Goal: Complete application form

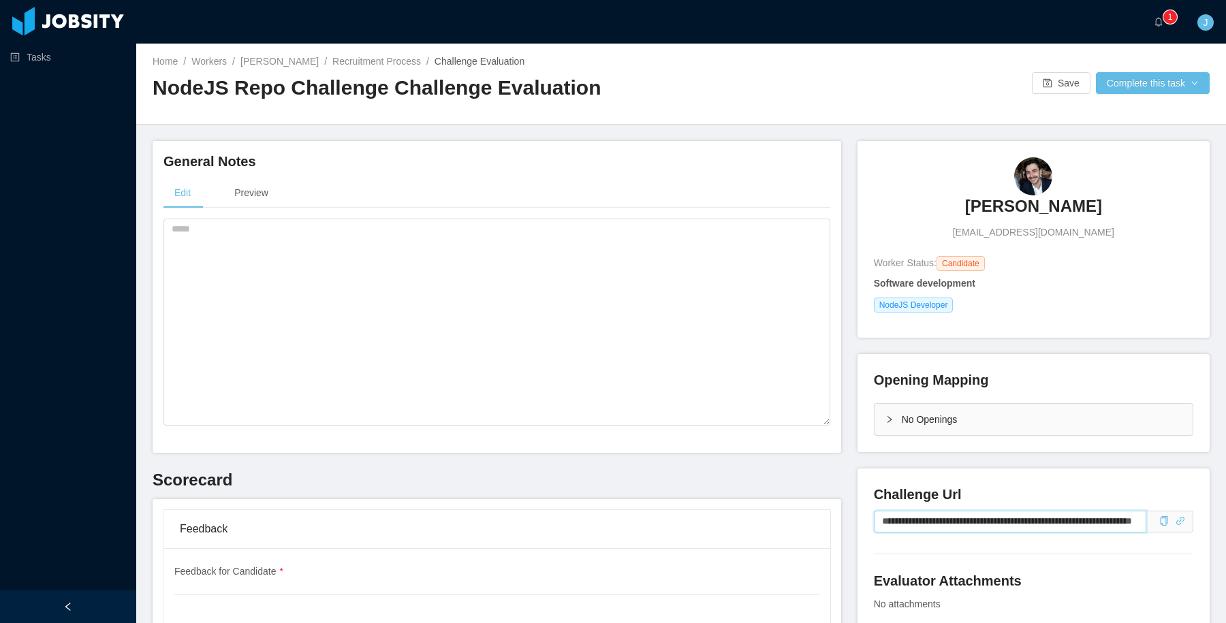
scroll to position [369, 0]
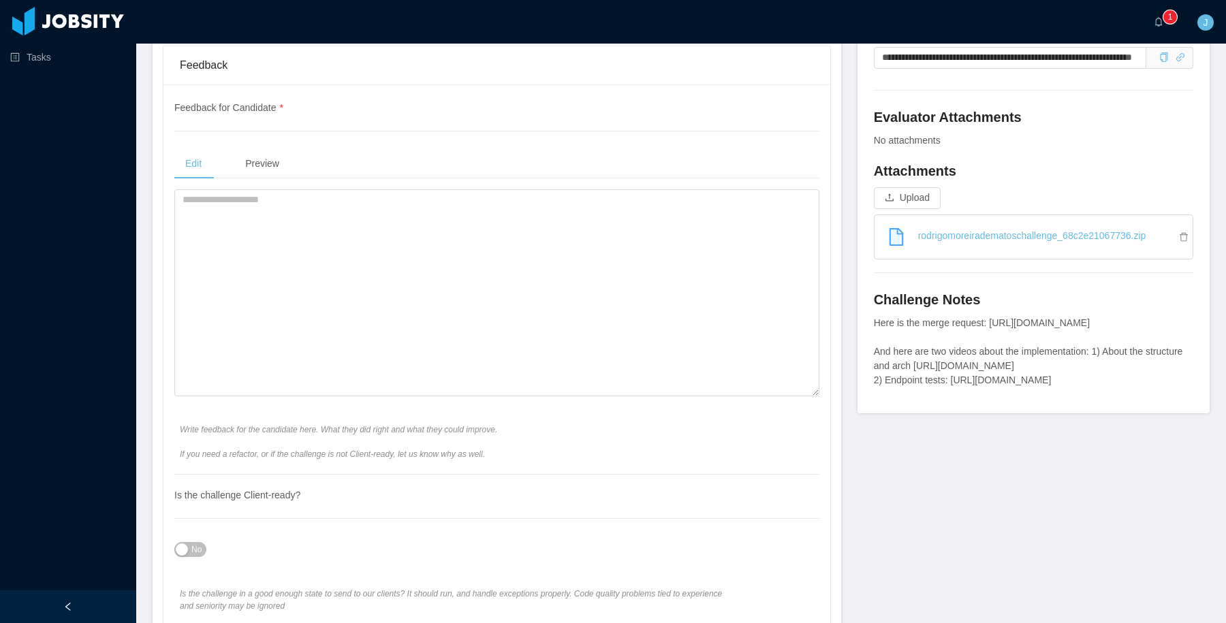
scroll to position [465, 0]
drag, startPoint x: 872, startPoint y: 405, endPoint x: 1082, endPoint y: 418, distance: 210.2
click at [1084, 412] on div "**********" at bounding box center [1033, 207] width 352 height 409
click at [1082, 386] on div "Here is the merge request: [URL][DOMAIN_NAME] And here are two videos about the…" at bounding box center [1033, 351] width 319 height 72
drag, startPoint x: 1106, startPoint y: 420, endPoint x: 873, endPoint y: 407, distance: 233.3
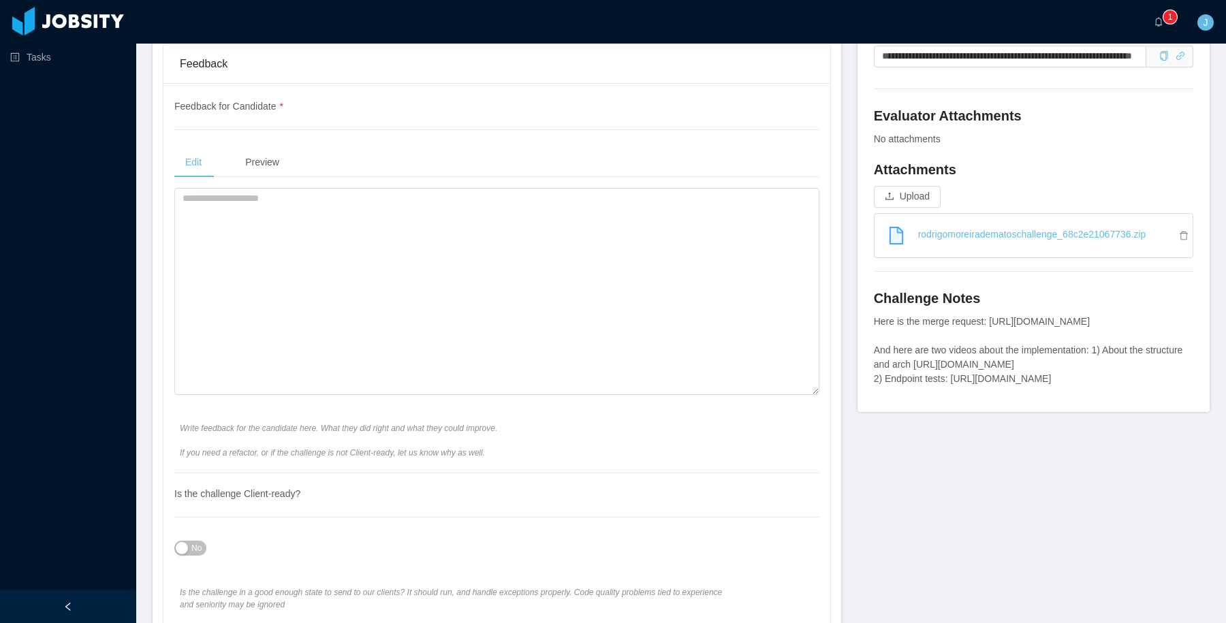
click at [874, 386] on div "Here is the merge request: [URL][DOMAIN_NAME] And here are two videos about the…" at bounding box center [1033, 351] width 319 height 72
copy div "[URL][DOMAIN_NAME]"
drag, startPoint x: 1119, startPoint y: 464, endPoint x: 871, endPoint y: 454, distance: 248.1
click at [871, 412] on div "**********" at bounding box center [1033, 207] width 352 height 409
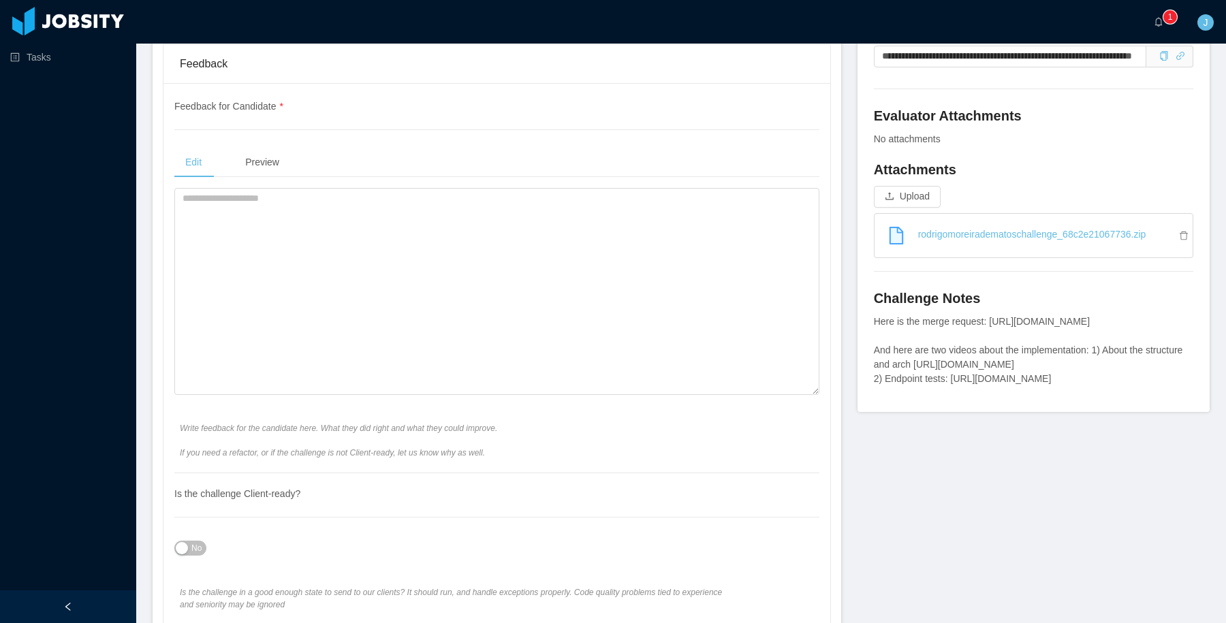
drag, startPoint x: 874, startPoint y: 454, endPoint x: 1083, endPoint y: 472, distance: 209.9
click at [1083, 396] on div "Challenge Notes Here is the merge request: [URL][DOMAIN_NAME] And here are two …" at bounding box center [1033, 342] width 319 height 107
copy div "[URL][DOMAIN_NAME]"
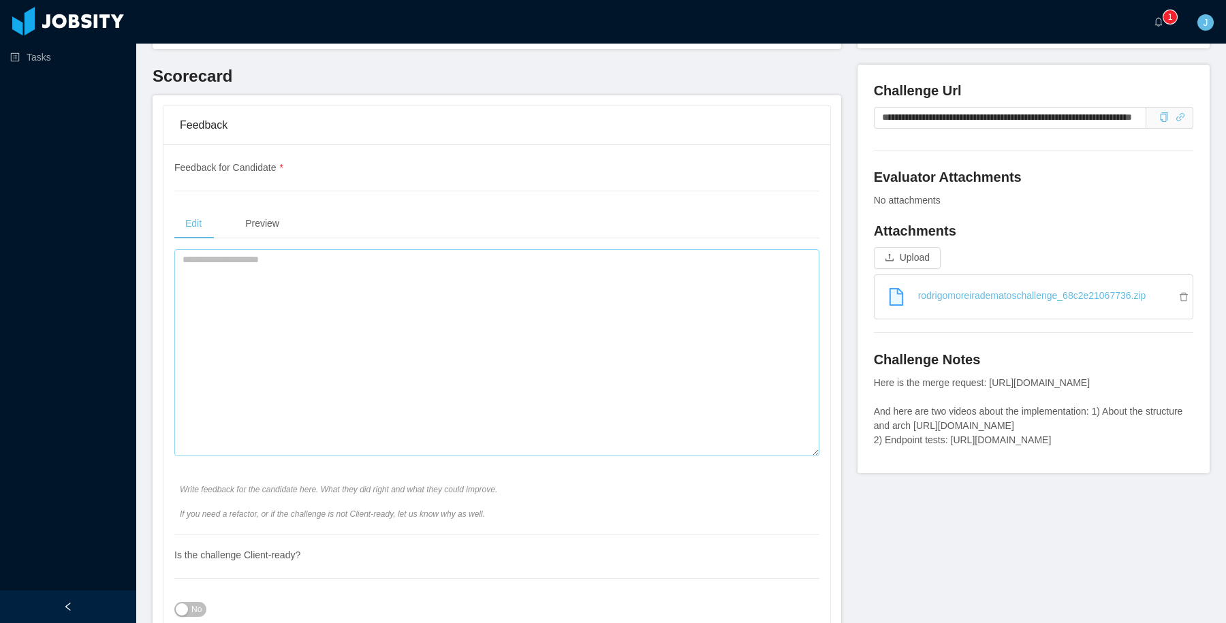
scroll to position [408, 0]
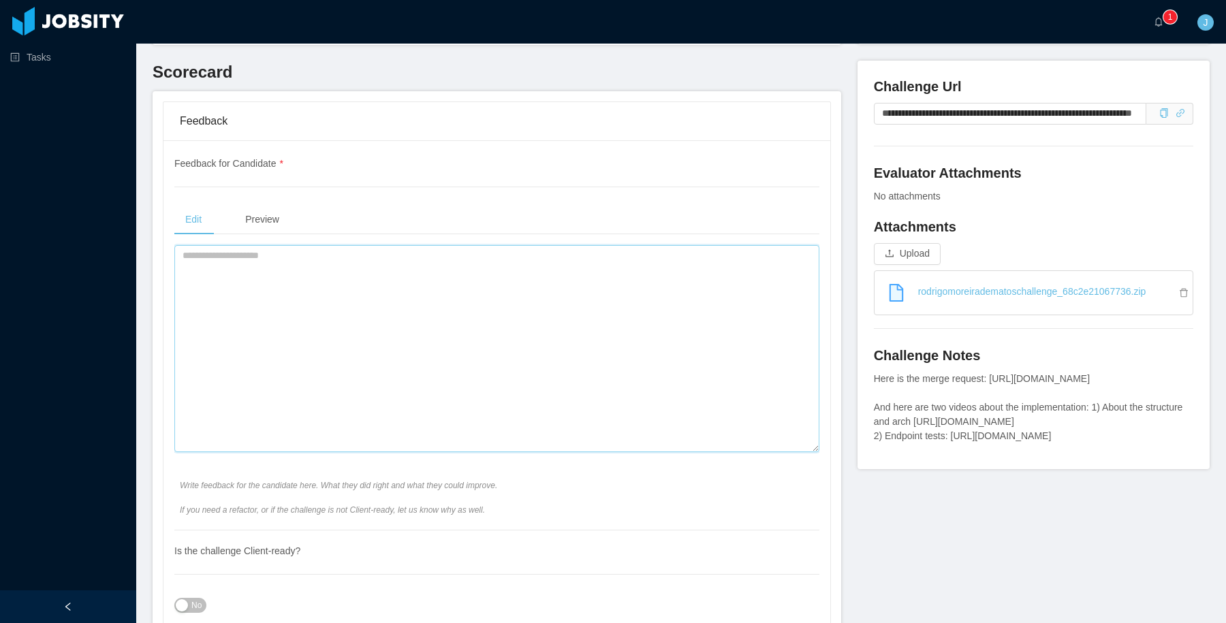
click at [487, 291] on textarea at bounding box center [496, 348] width 645 height 207
click at [492, 303] on textarea "To enrich screen reader interactions, please activate Accessibility in Grammarl…" at bounding box center [496, 348] width 645 height 207
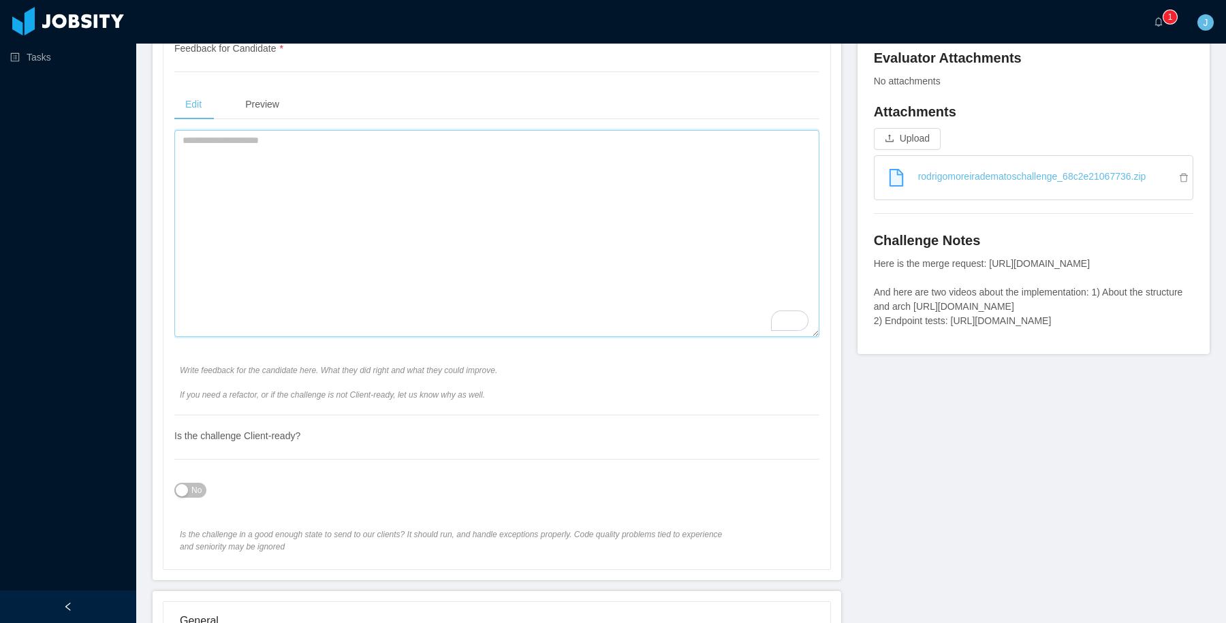
scroll to position [527, 0]
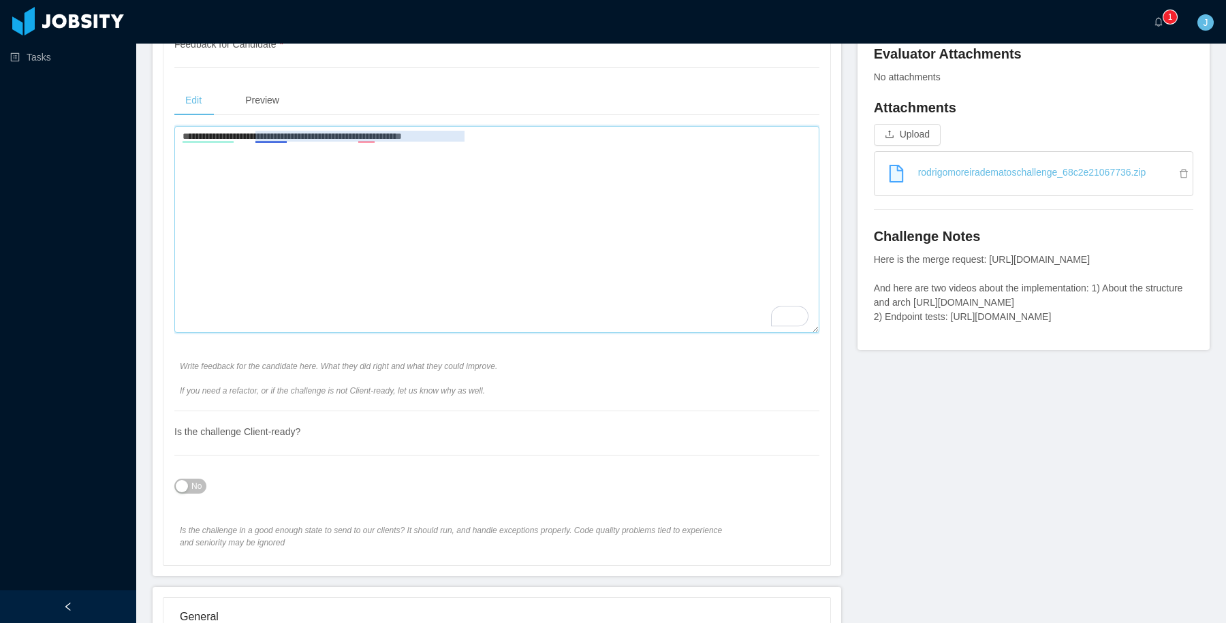
click at [273, 131] on textarea "**********" at bounding box center [496, 229] width 645 height 207
click at [334, 155] on textarea "**********" at bounding box center [496, 229] width 645 height 207
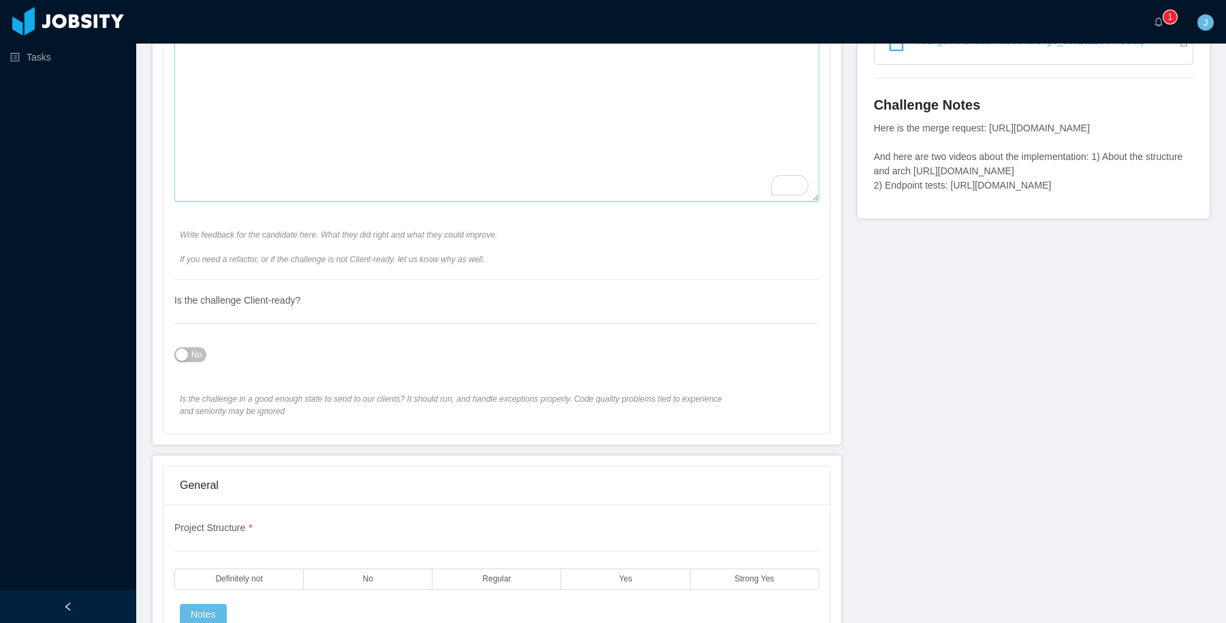
scroll to position [738, 0]
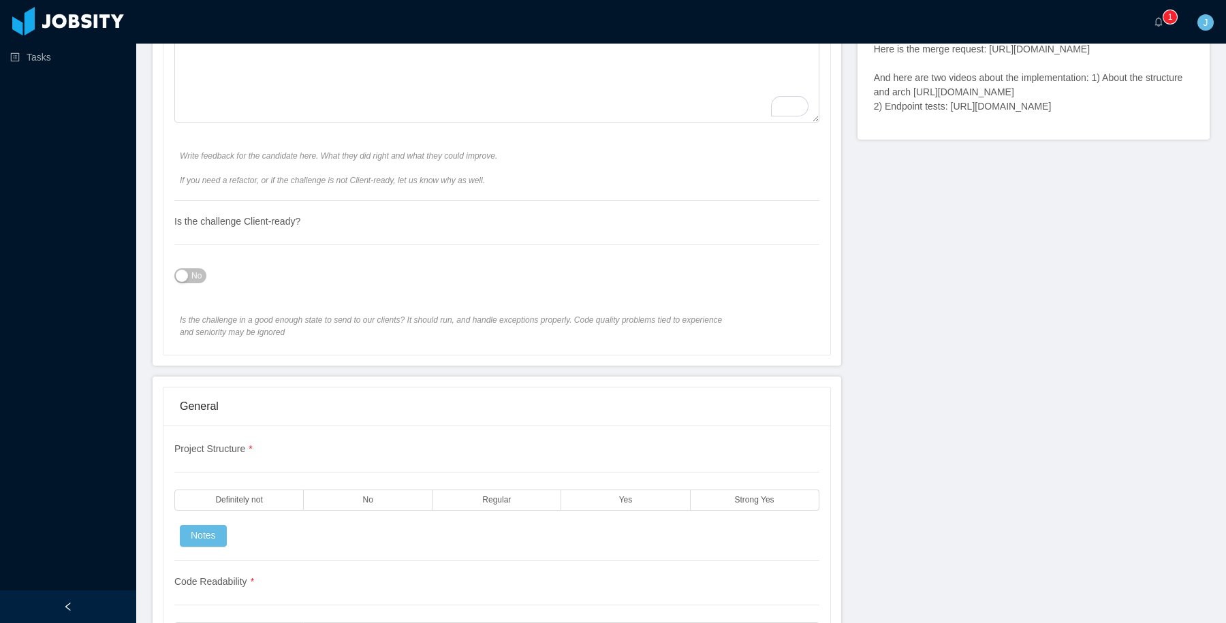
click at [193, 272] on span "No" at bounding box center [196, 276] width 10 height 14
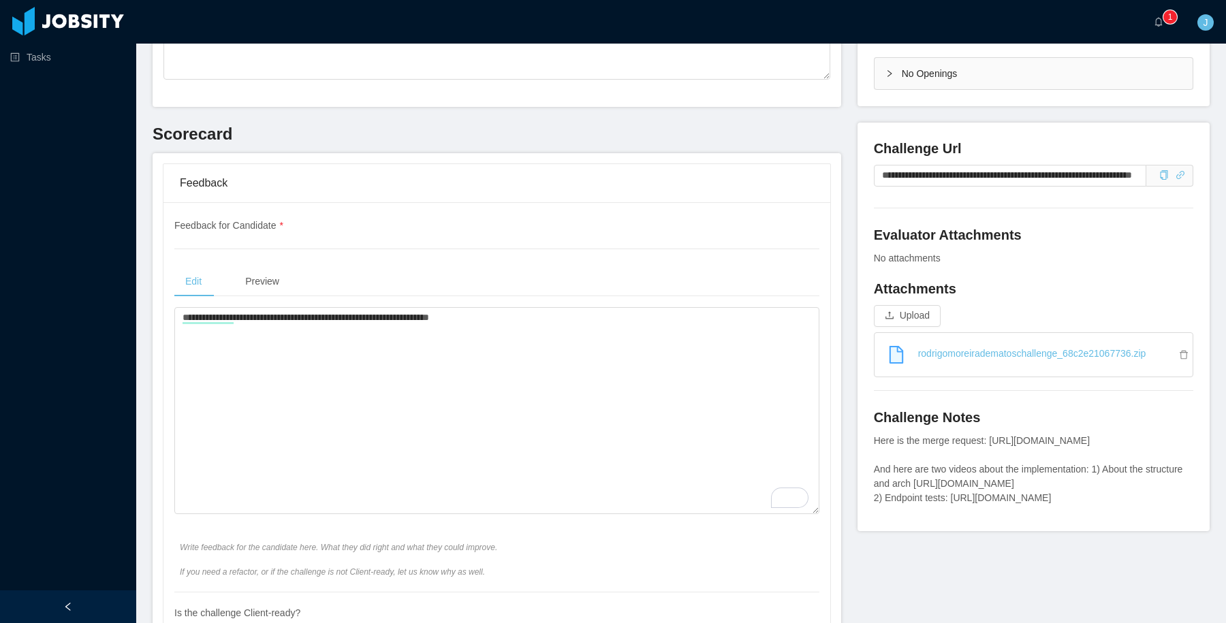
scroll to position [360, 0]
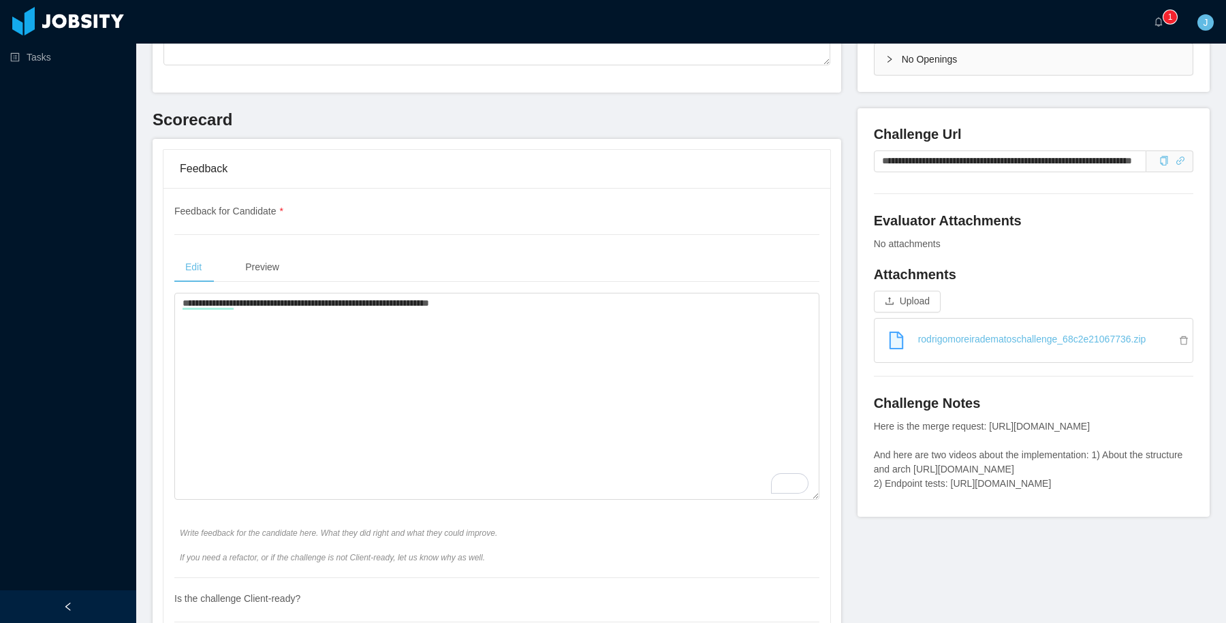
drag, startPoint x: 1088, startPoint y: 567, endPoint x: 873, endPoint y: 559, distance: 214.7
click at [874, 491] on div "Here is the merge request: [URL][DOMAIN_NAME] And here are two videos about the…" at bounding box center [1033, 456] width 319 height 72
copy div "[URL][DOMAIN_NAME]"
click at [392, 381] on textarea "**********" at bounding box center [496, 396] width 645 height 207
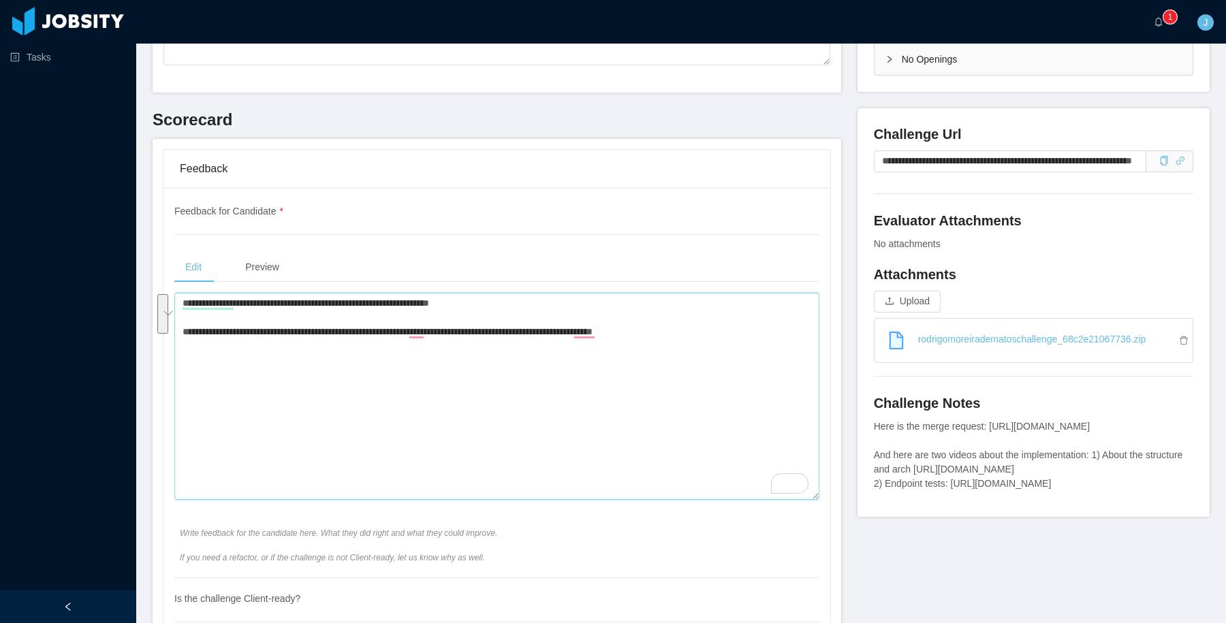
paste textarea "**********"
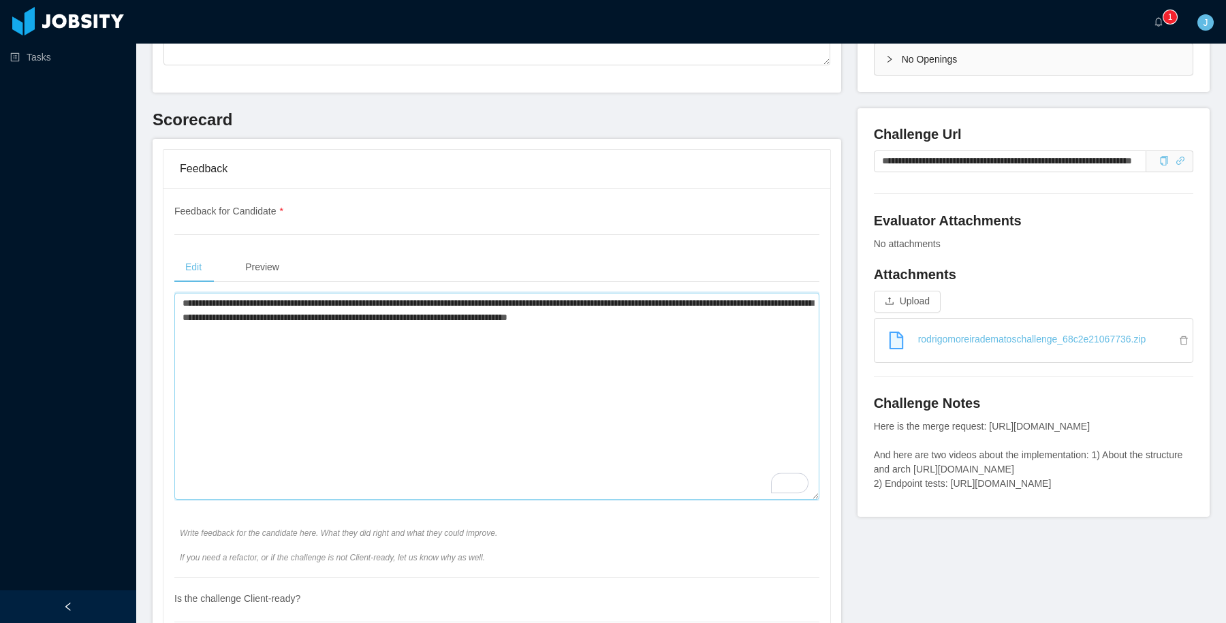
type textarea "**********"
click at [539, 240] on div "**********" at bounding box center [496, 391] width 645 height 374
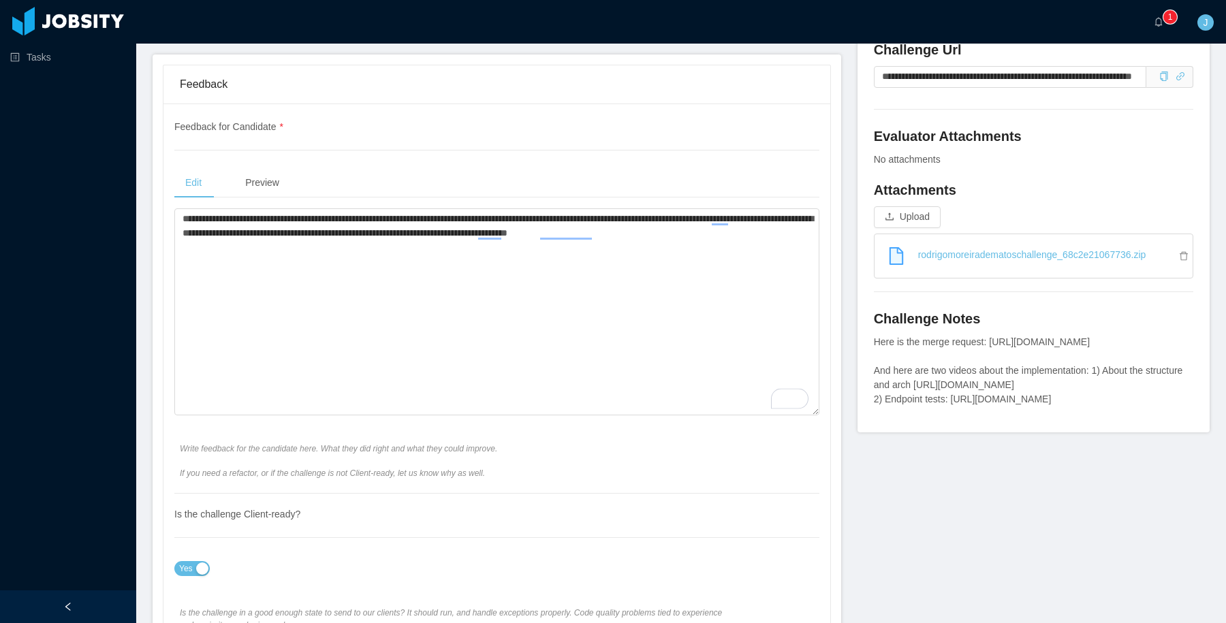
scroll to position [447, 0]
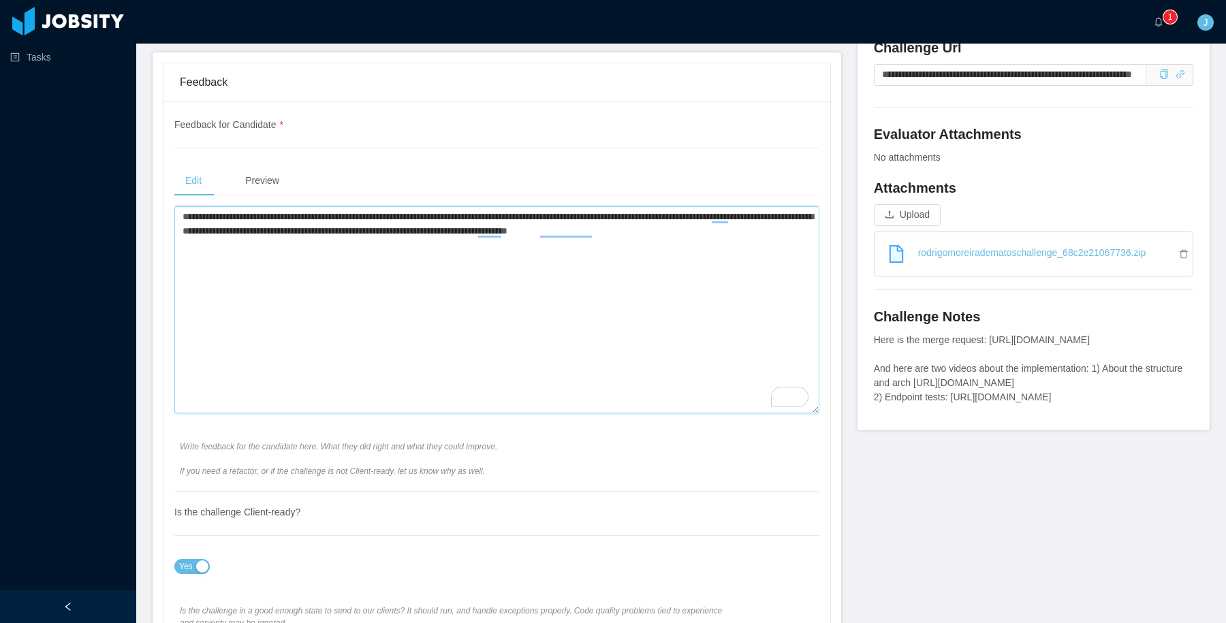
click at [296, 248] on textarea "**********" at bounding box center [496, 309] width 645 height 207
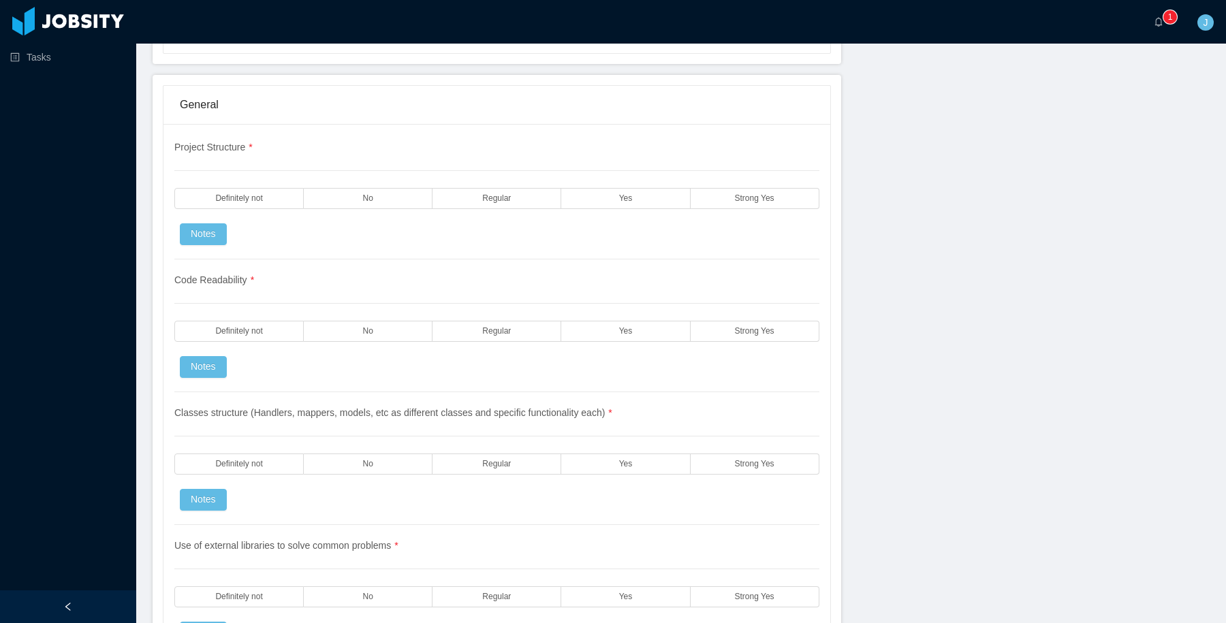
scroll to position [1098, 0]
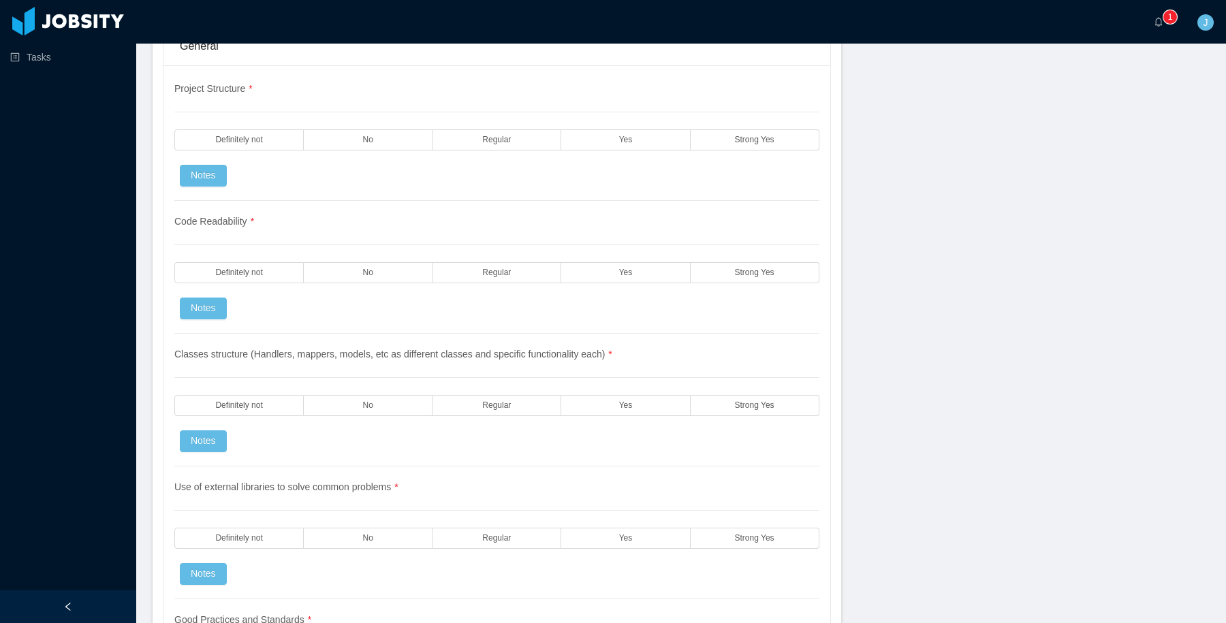
click at [736, 151] on div "Project Structure * Definitely not No Regular Yes Strong Yes Notes" at bounding box center [496, 141] width 645 height 119
click at [736, 144] on span "Strong Yes" at bounding box center [754, 140] width 39 height 9
click at [732, 270] on label "Strong Yes" at bounding box center [755, 272] width 129 height 21
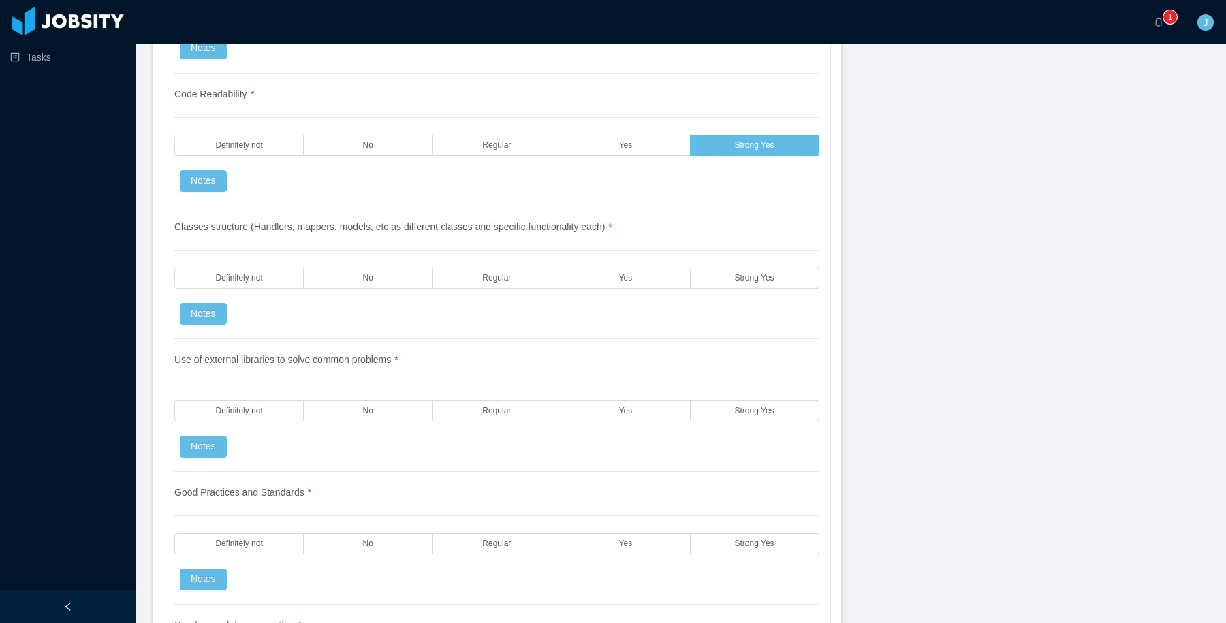
scroll to position [1228, 0]
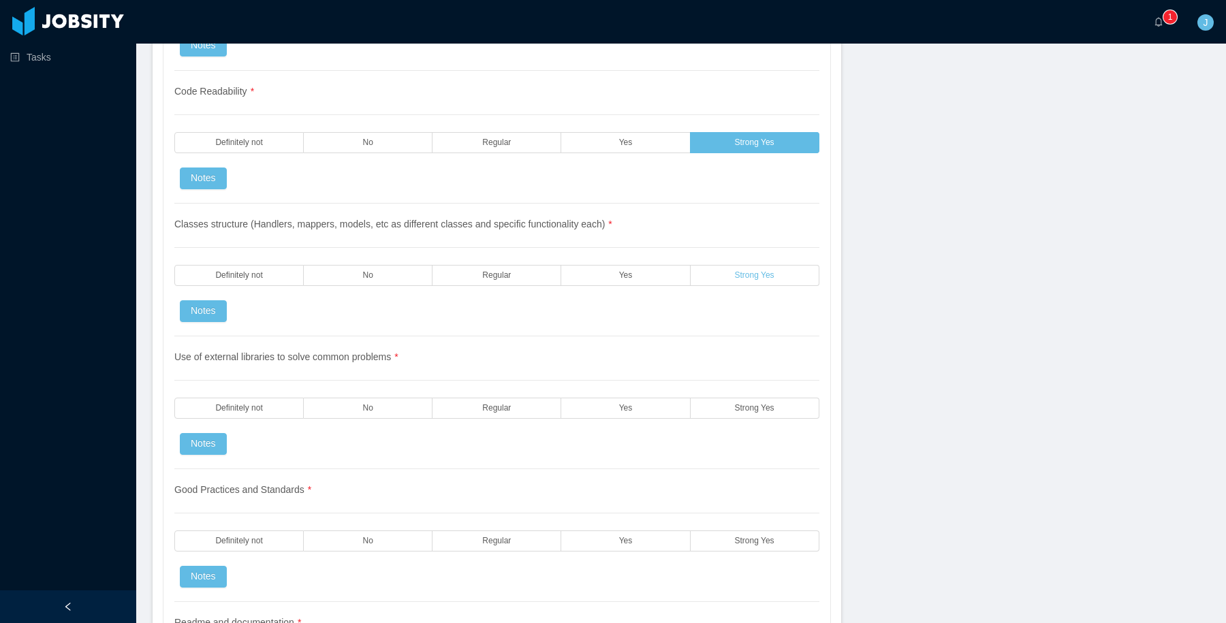
click at [752, 276] on span "Strong Yes" at bounding box center [754, 275] width 39 height 9
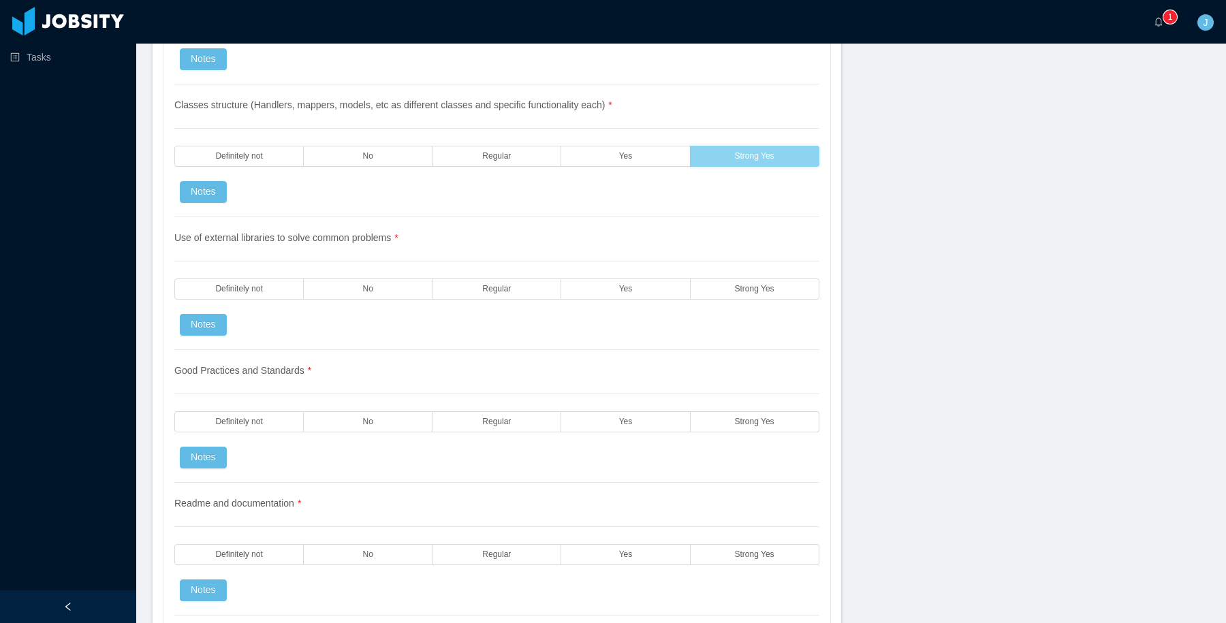
scroll to position [1350, 0]
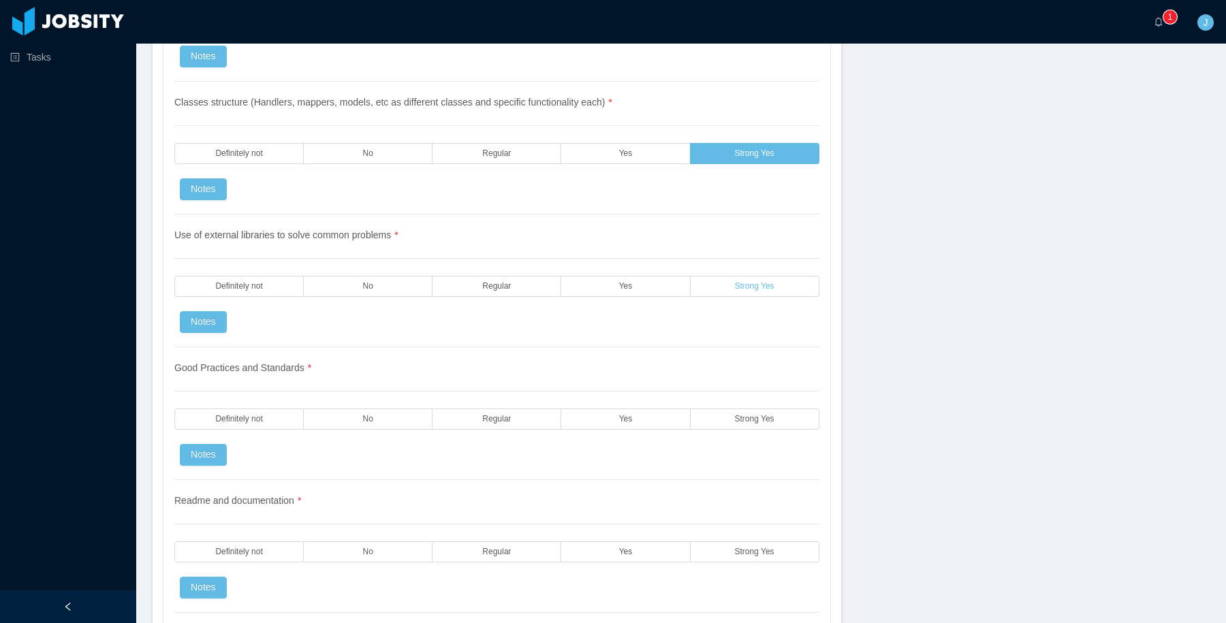
click at [724, 294] on label "Strong Yes" at bounding box center [755, 286] width 129 height 21
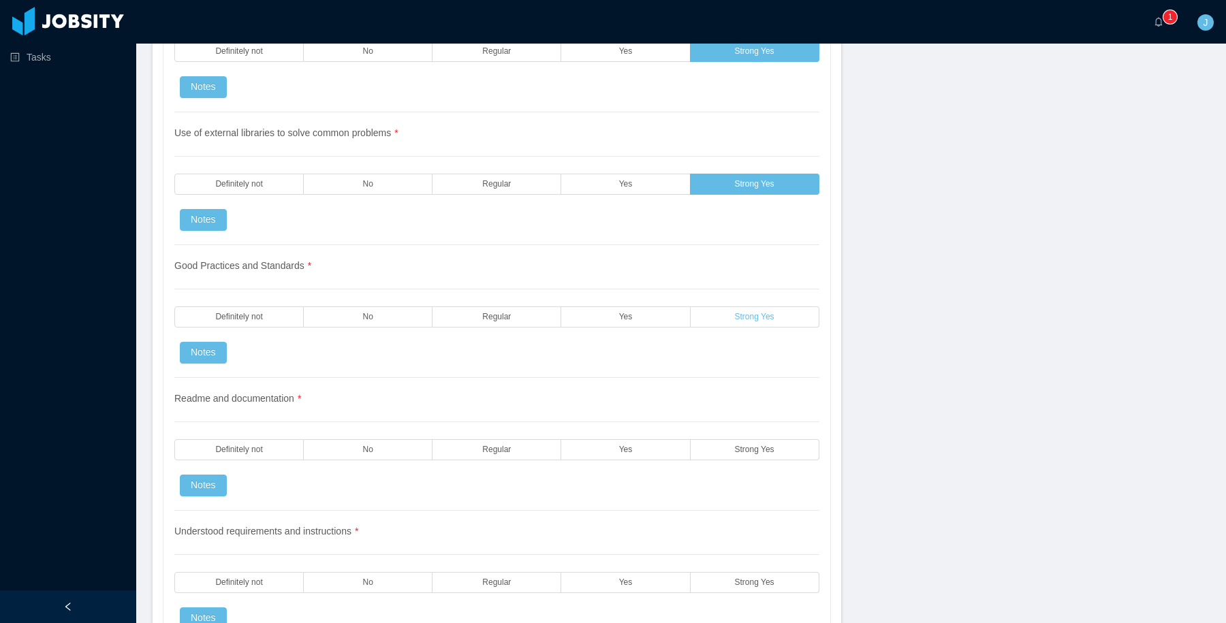
click at [740, 322] on label "Strong Yes" at bounding box center [755, 316] width 129 height 21
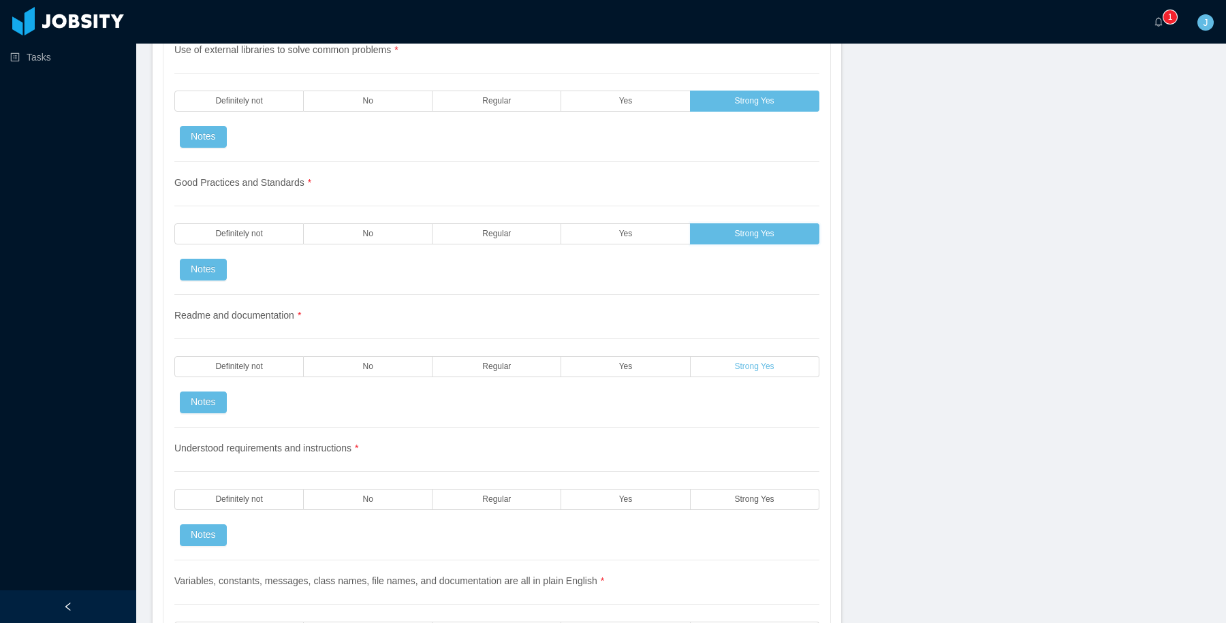
scroll to position [1540, 0]
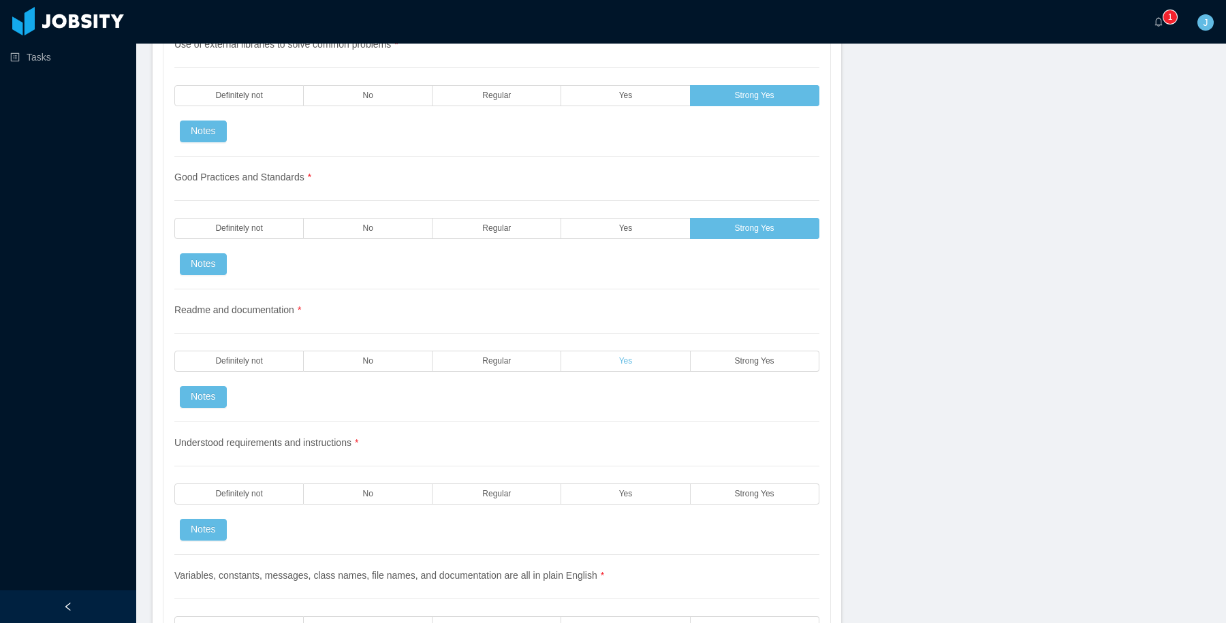
click at [663, 363] on label "Yes" at bounding box center [625, 361] width 129 height 21
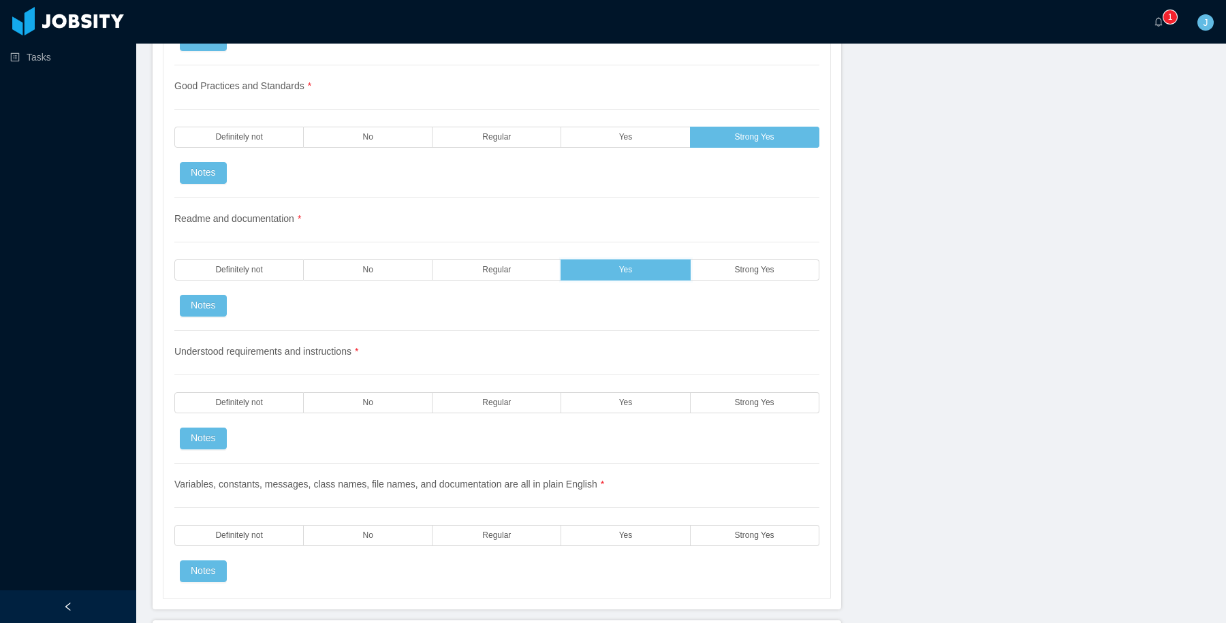
scroll to position [1659, 0]
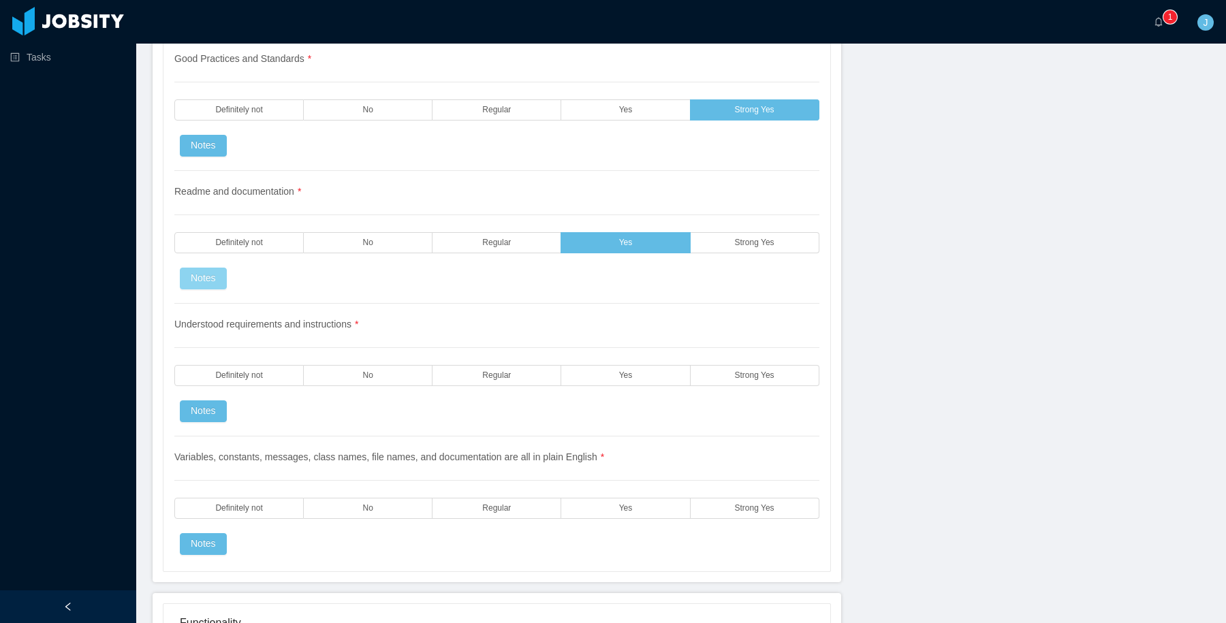
click at [206, 283] on button "Notes" at bounding box center [203, 279] width 47 height 22
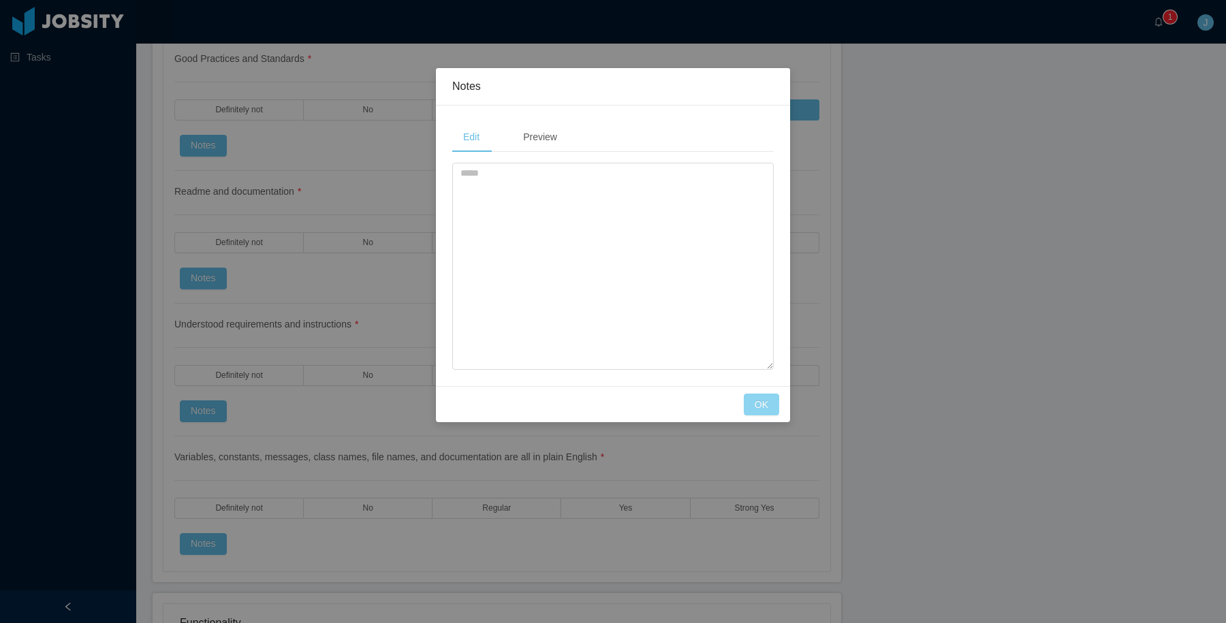
click at [751, 396] on button "OK" at bounding box center [761, 405] width 35 height 22
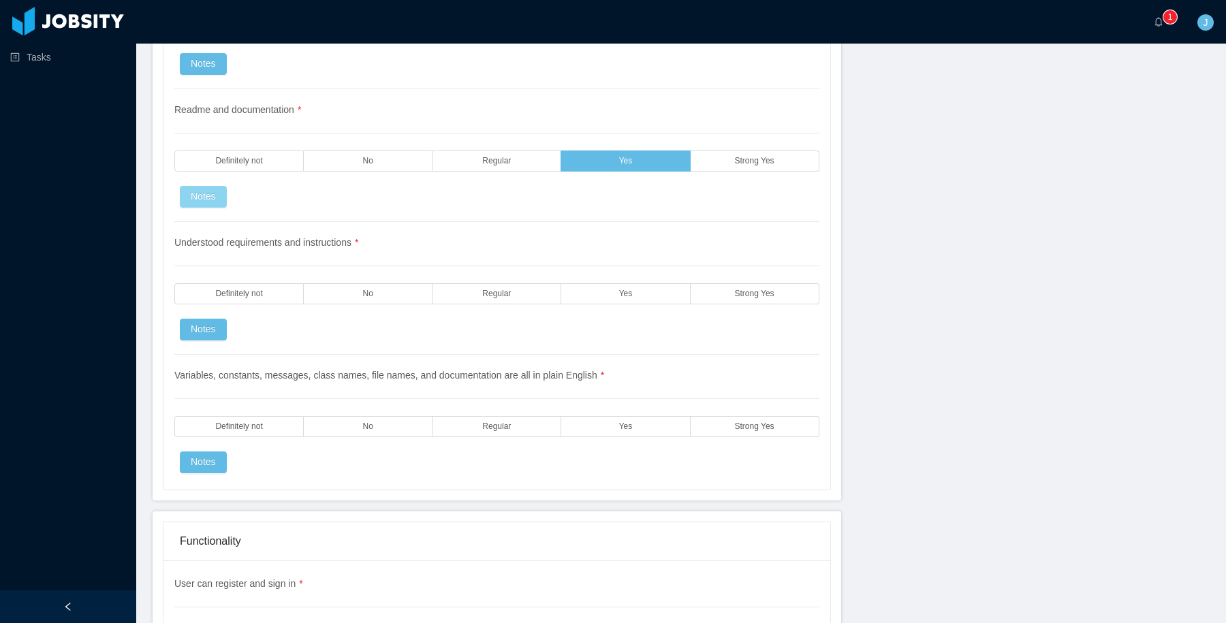
scroll to position [1741, 0]
click at [695, 291] on label "Strong Yes" at bounding box center [755, 293] width 129 height 21
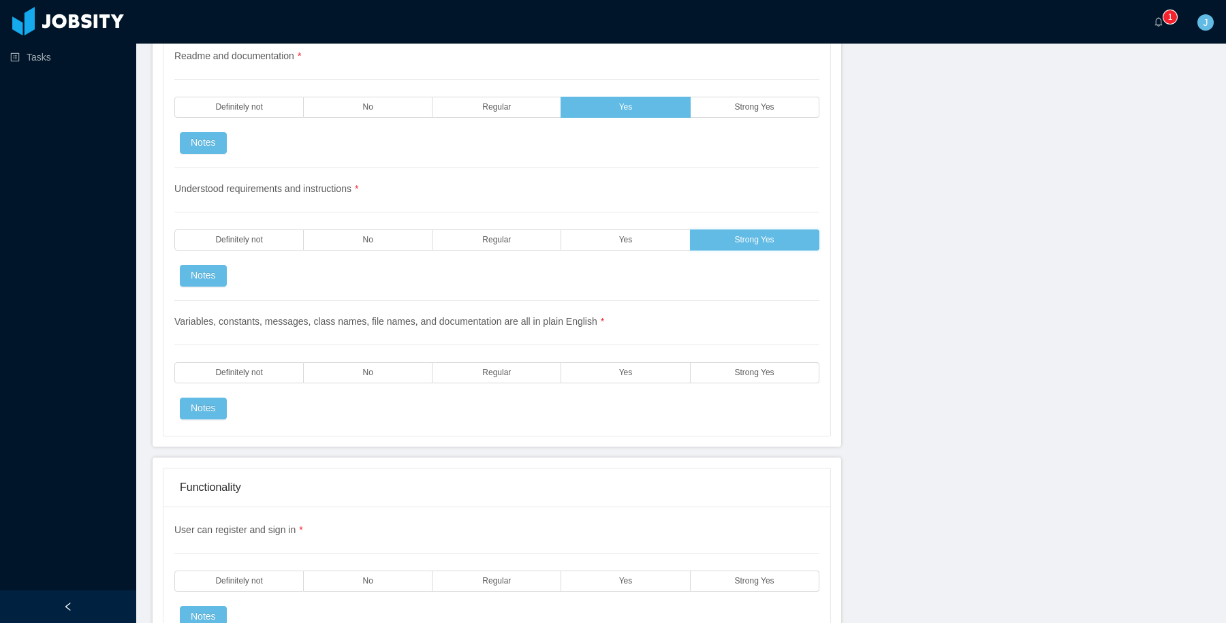
scroll to position [1797, 0]
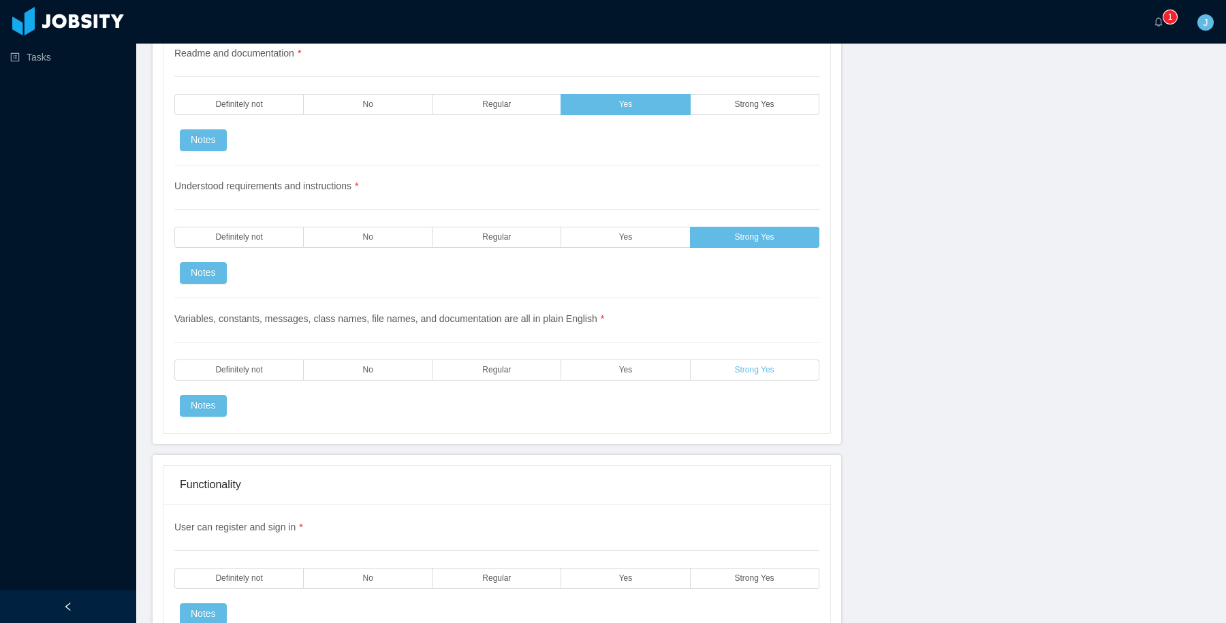
click at [729, 370] on label "Strong Yes" at bounding box center [755, 370] width 129 height 21
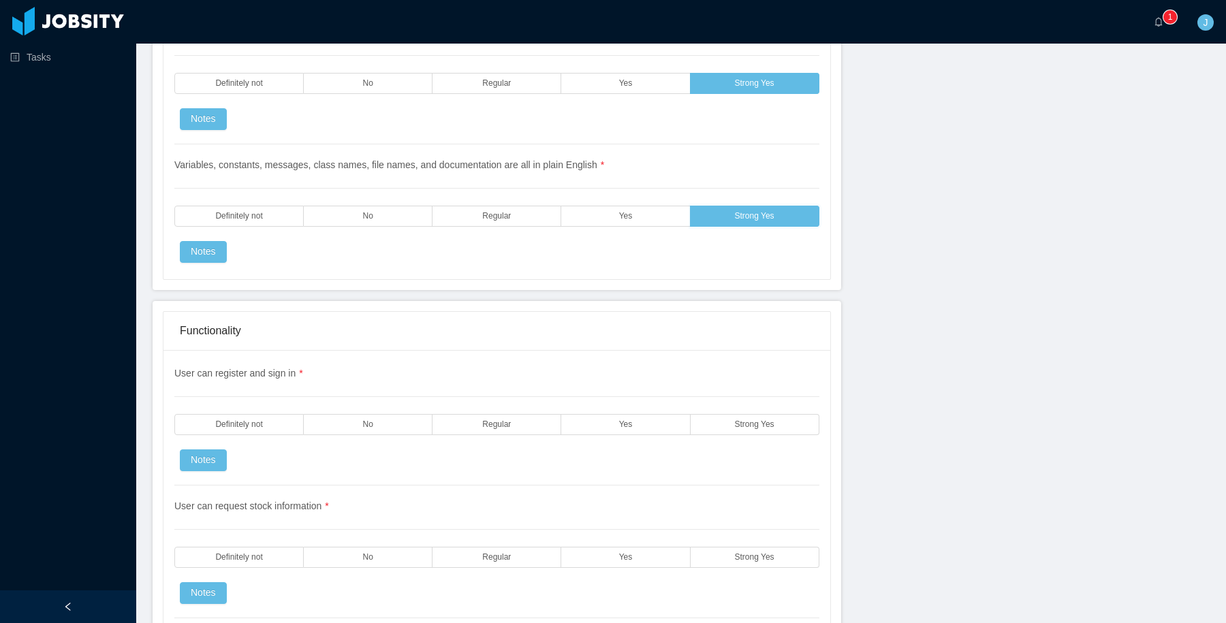
scroll to position [1953, 0]
click at [770, 419] on span "Strong Yes" at bounding box center [754, 423] width 39 height 9
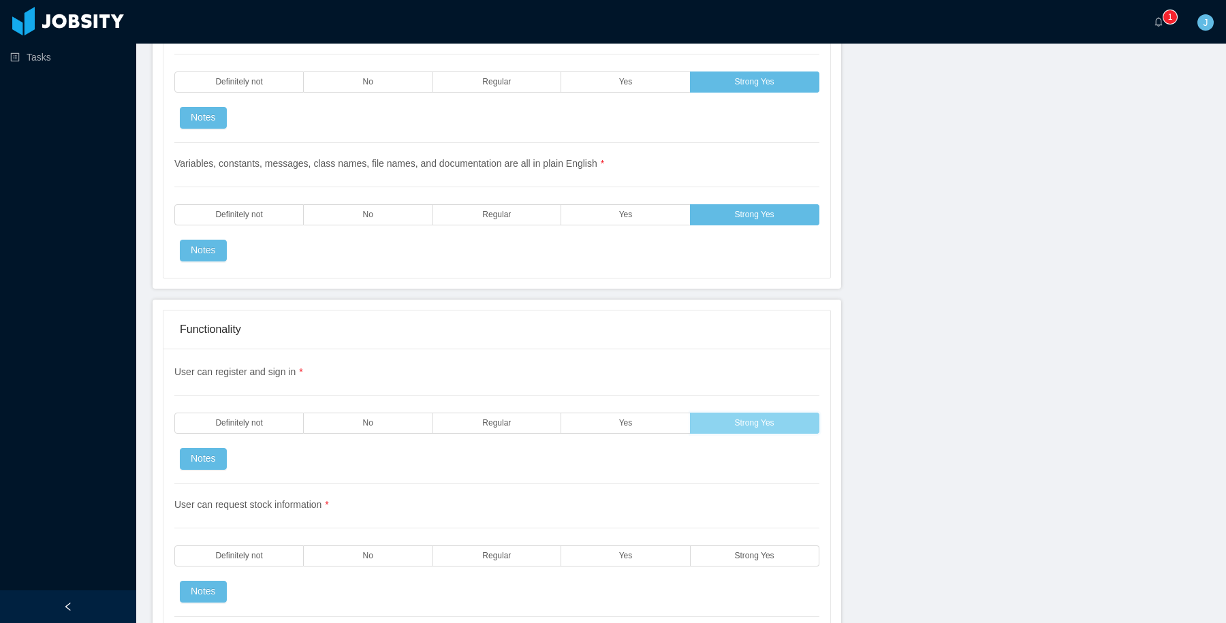
scroll to position [2137, 0]
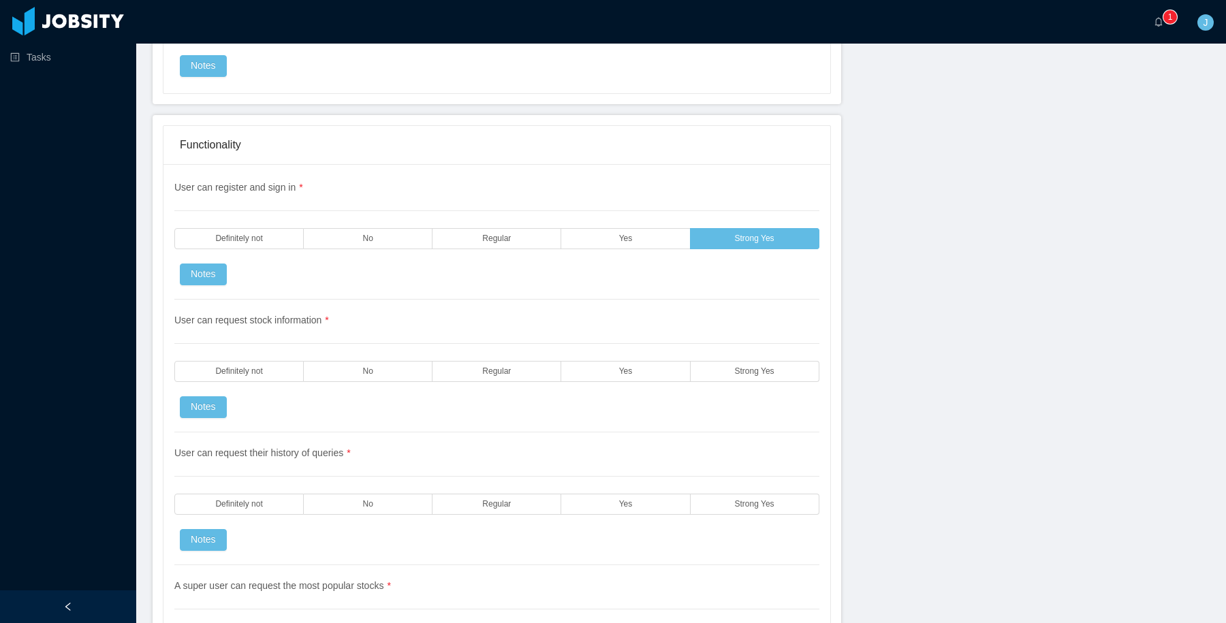
click at [744, 400] on div "User can request stock information * Definitely not No Regular Yes Strong Yes N…" at bounding box center [496, 366] width 645 height 133
click at [744, 382] on div "User can request stock information * Definitely not No Regular Yes Strong Yes N…" at bounding box center [496, 366] width 645 height 133
click at [742, 376] on label "Strong Yes" at bounding box center [755, 371] width 129 height 21
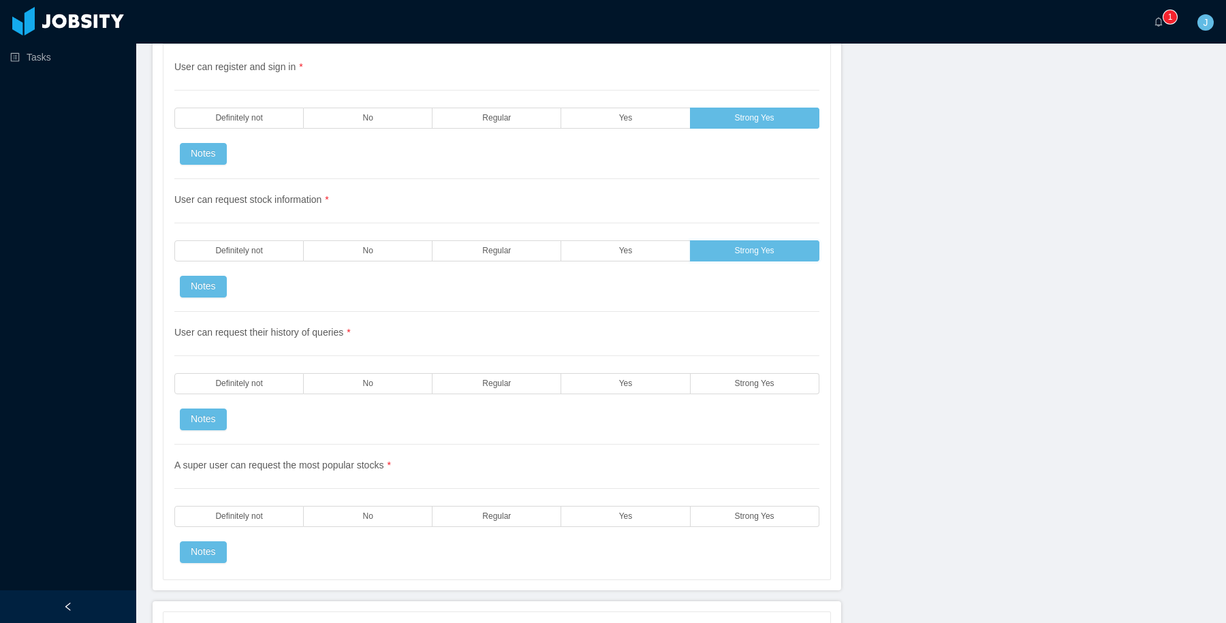
scroll to position [2262, 0]
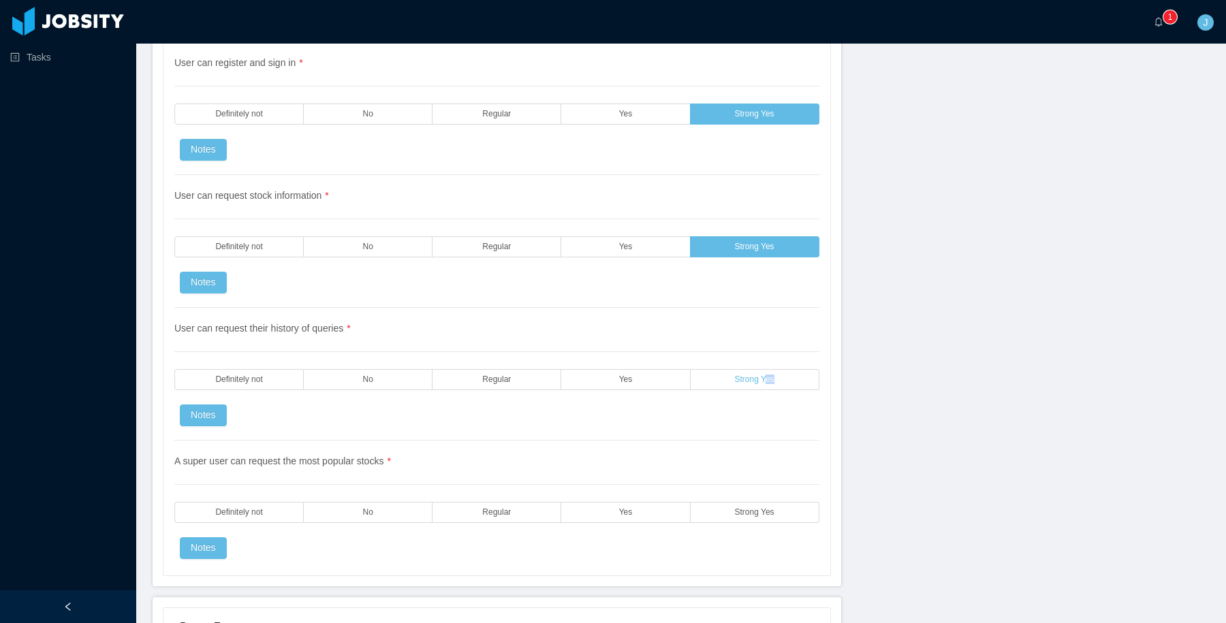
click at [765, 384] on label "Strong Yes" at bounding box center [755, 379] width 129 height 21
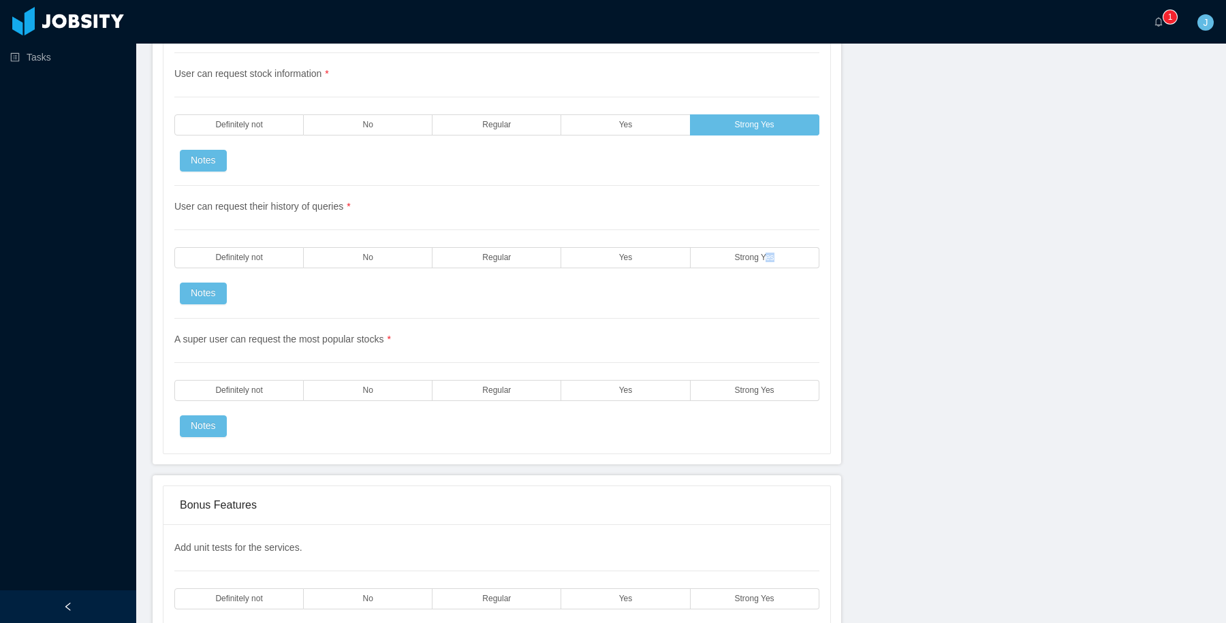
scroll to position [2386, 0]
click at [735, 387] on span "Strong Yes" at bounding box center [754, 388] width 39 height 9
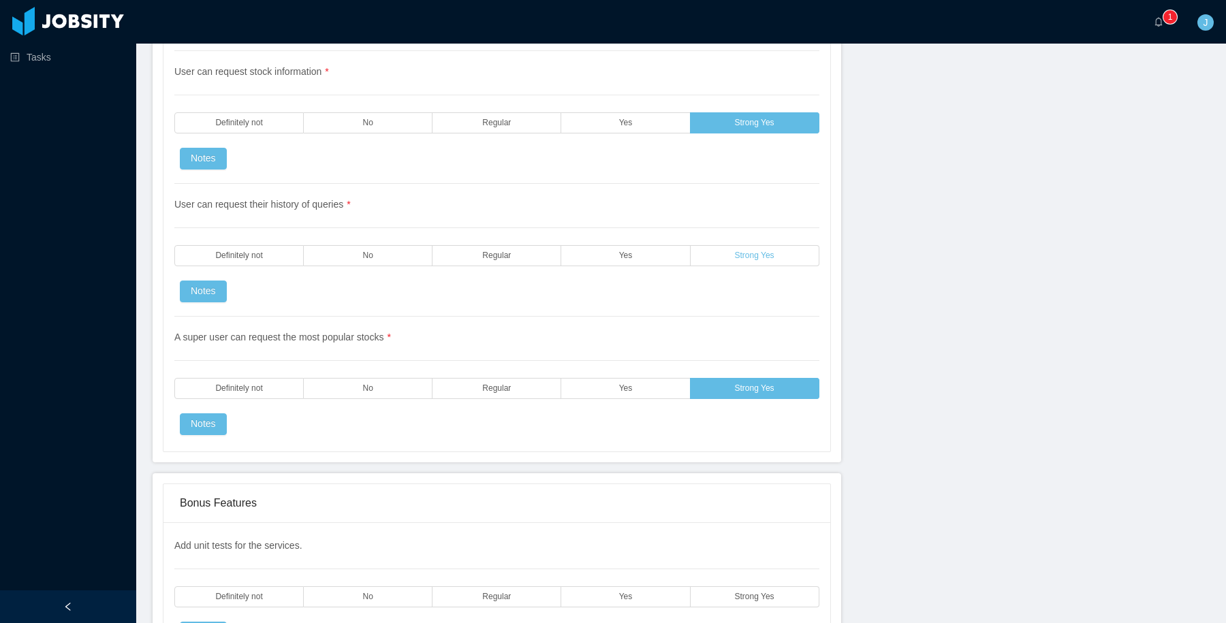
click at [744, 245] on label "Strong Yes" at bounding box center [755, 255] width 129 height 21
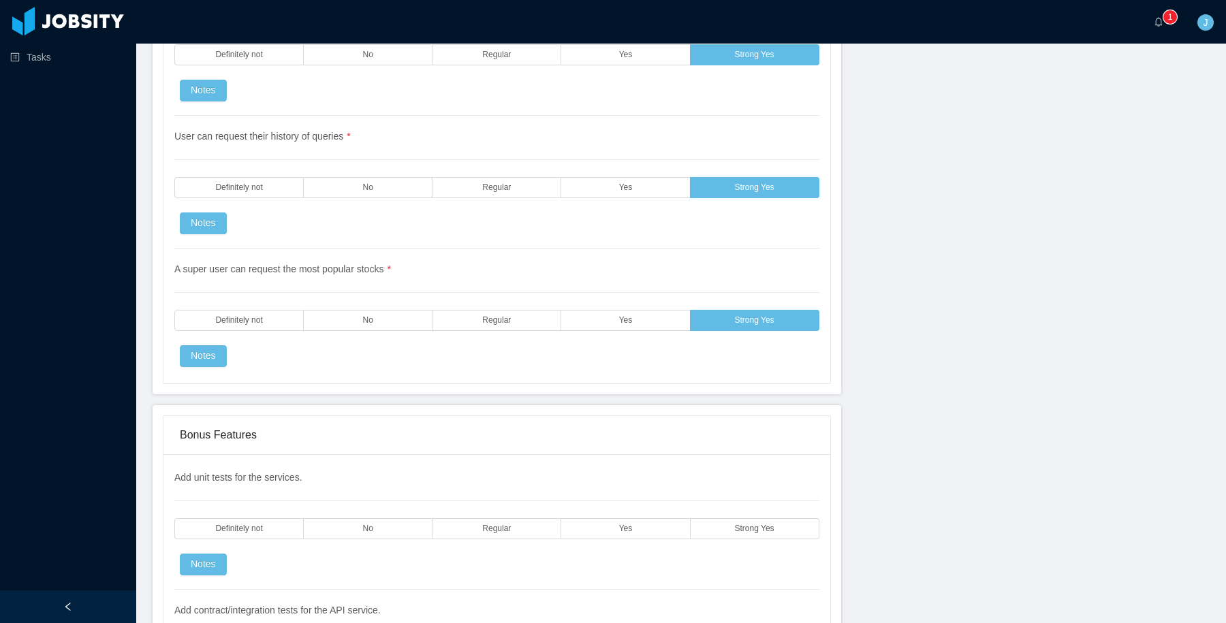
scroll to position [2469, 0]
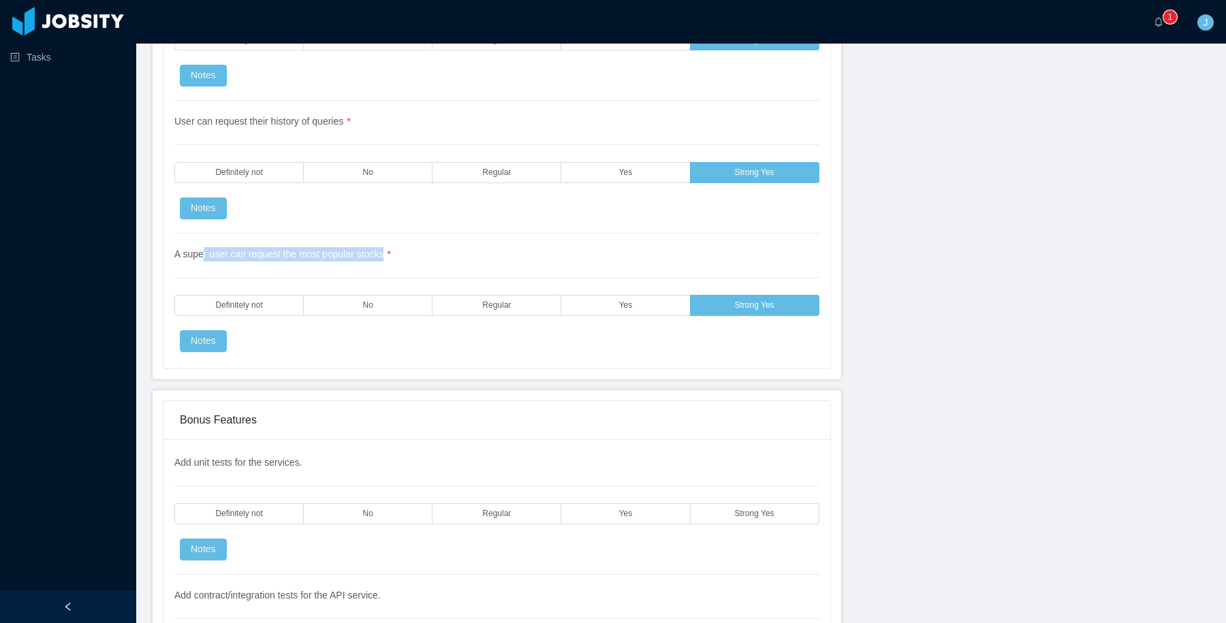
drag, startPoint x: 392, startPoint y: 253, endPoint x: 204, endPoint y: 252, distance: 188.6
click at [204, 253] on span "A super user can request the most popular stocks *" at bounding box center [282, 254] width 217 height 11
click at [204, 252] on span "A super user can request the most popular stocks *" at bounding box center [282, 254] width 217 height 11
drag, startPoint x: 168, startPoint y: 252, endPoint x: 398, endPoint y: 254, distance: 229.5
click at [399, 254] on div "User can register and sign in * Definitely not No Regular Yes Strong Yes Notes …" at bounding box center [496, 100] width 667 height 536
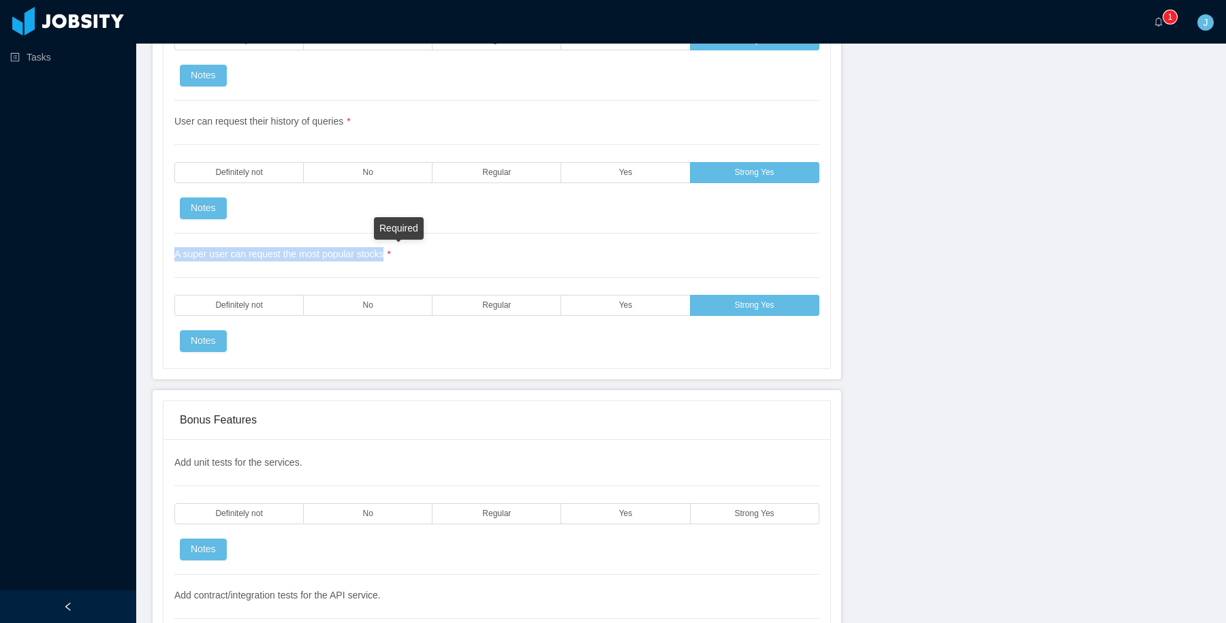
copy span "A super user can request the most popular stocks"
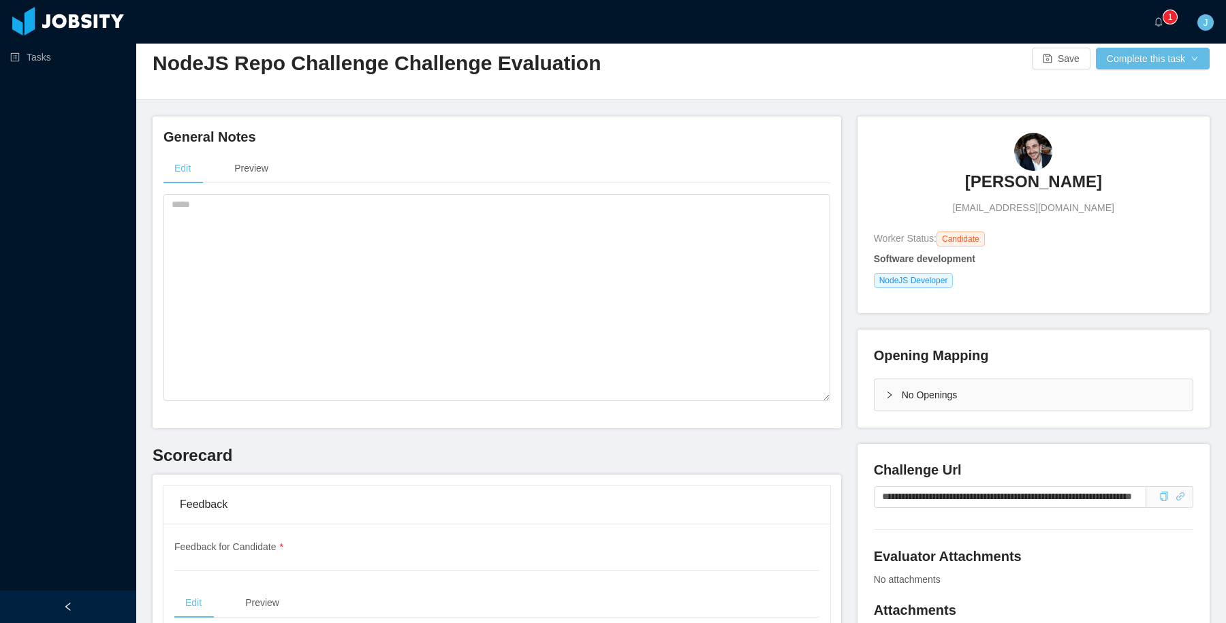
scroll to position [0, 0]
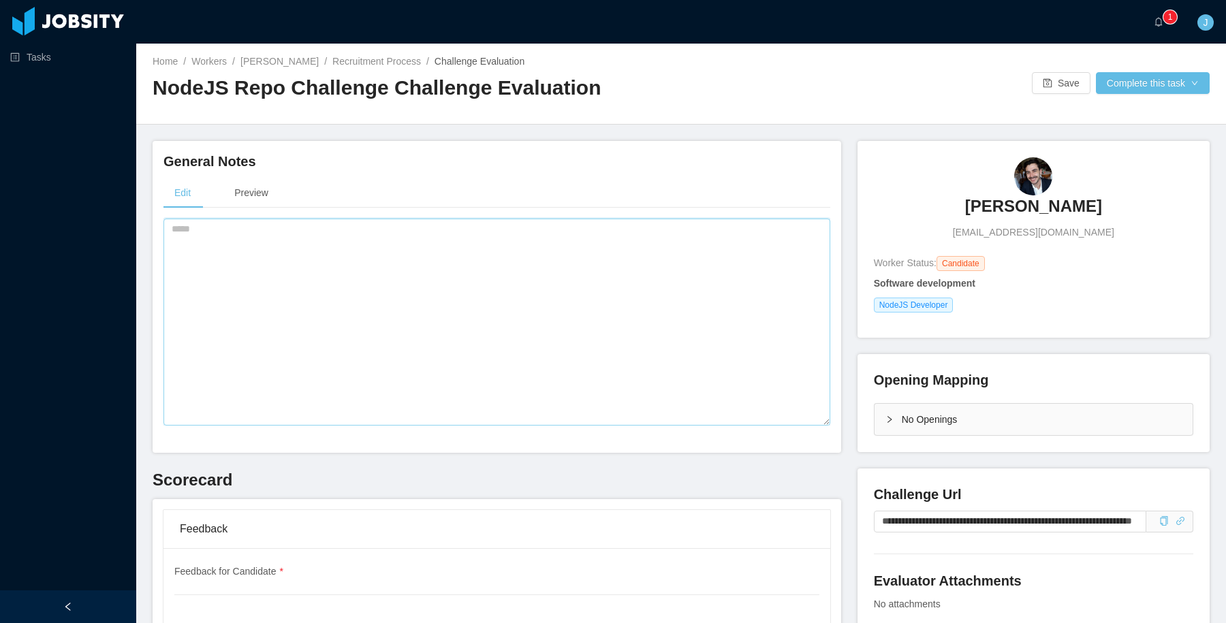
click at [556, 275] on textarea at bounding box center [496, 322] width 667 height 207
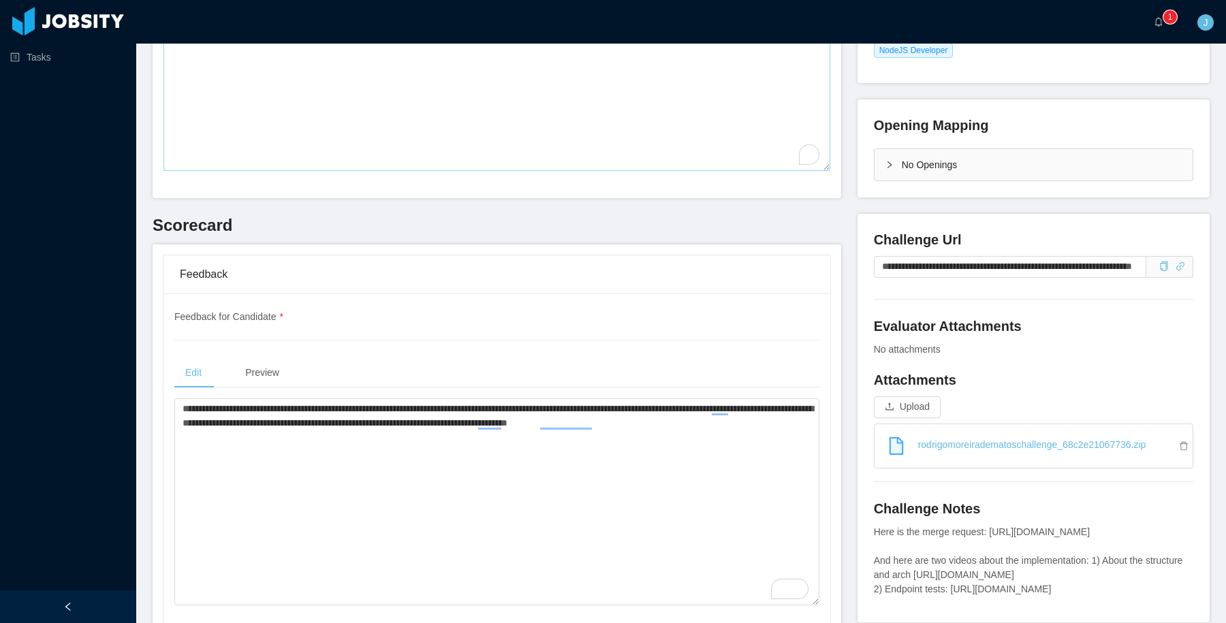
scroll to position [258, 0]
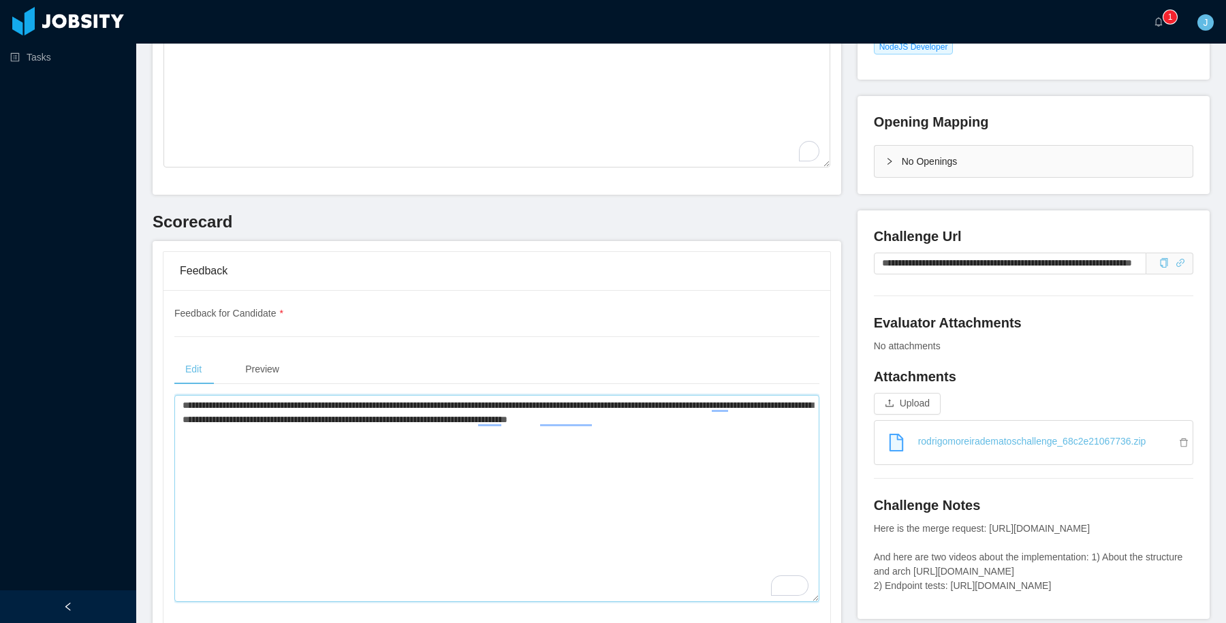
click at [449, 450] on textarea "**********" at bounding box center [496, 498] width 645 height 207
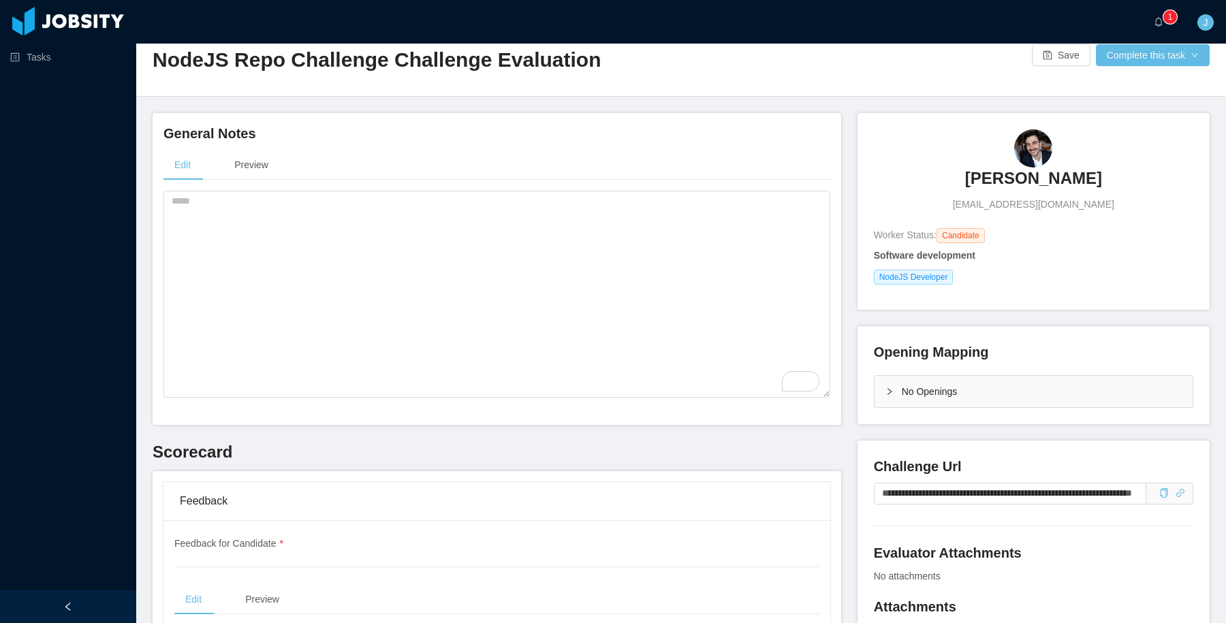
scroll to position [0, 0]
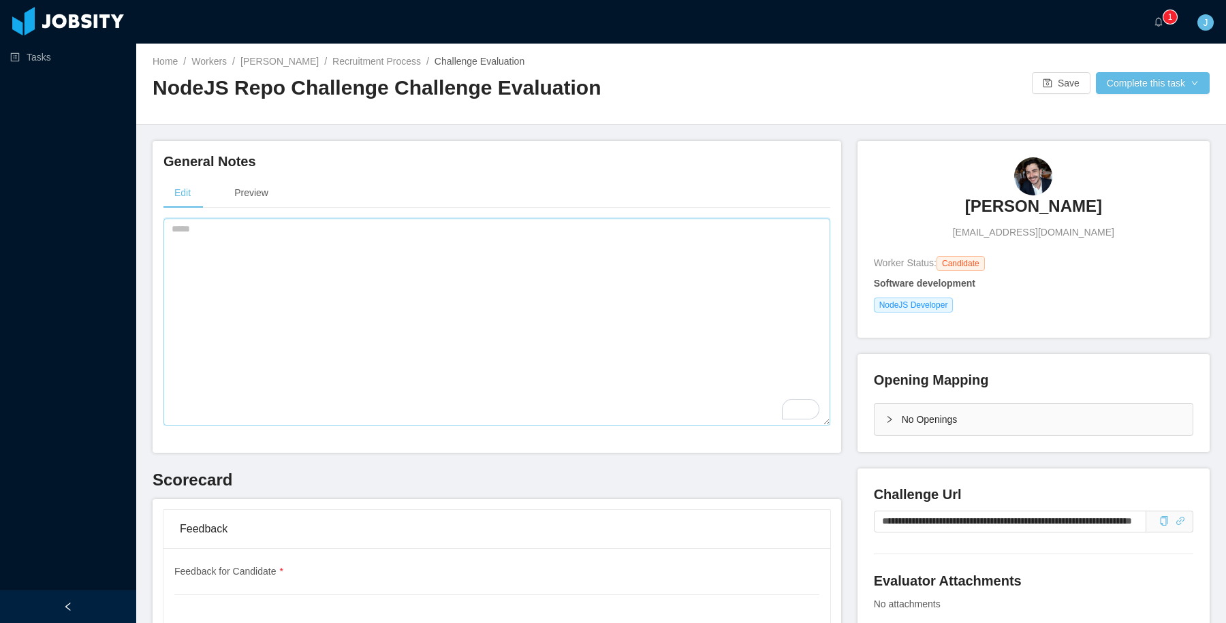
click at [436, 269] on textarea "To enrich screen reader interactions, please activate Accessibility in Grammarl…" at bounding box center [496, 322] width 667 height 207
paste textarea "**********"
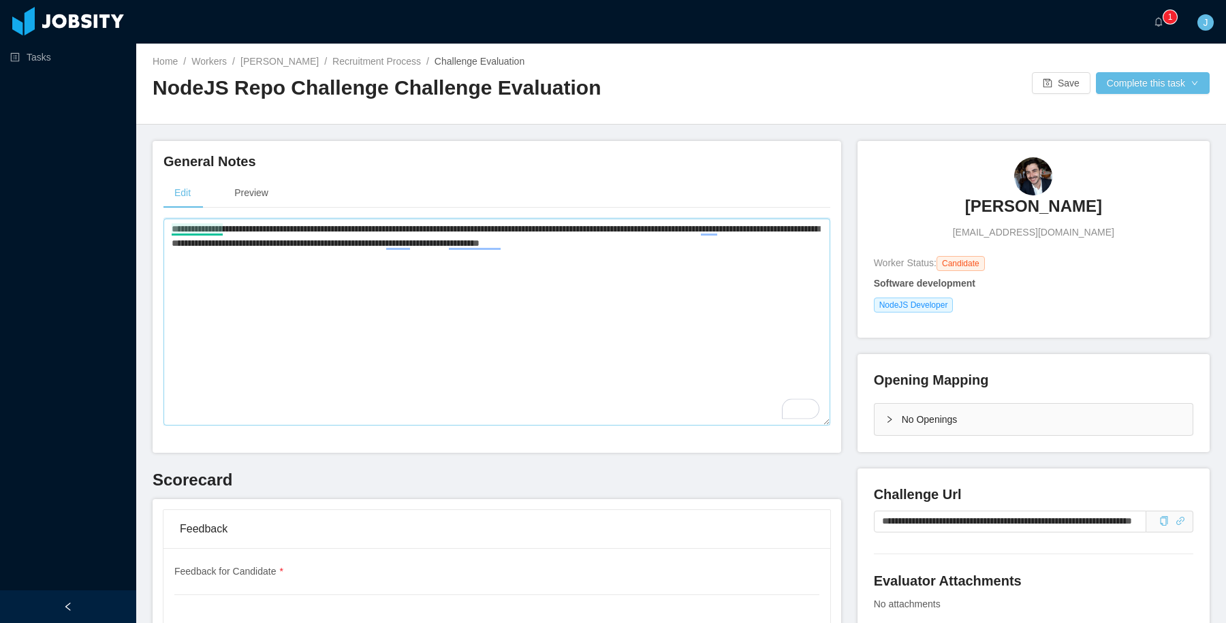
drag, startPoint x: 245, startPoint y: 228, endPoint x: 140, endPoint y: 225, distance: 105.6
click at [140, 225] on main "**********" at bounding box center [681, 334] width 1090 height 580
click at [715, 243] on textarea "**********" at bounding box center [496, 322] width 667 height 207
paste textarea "**********"
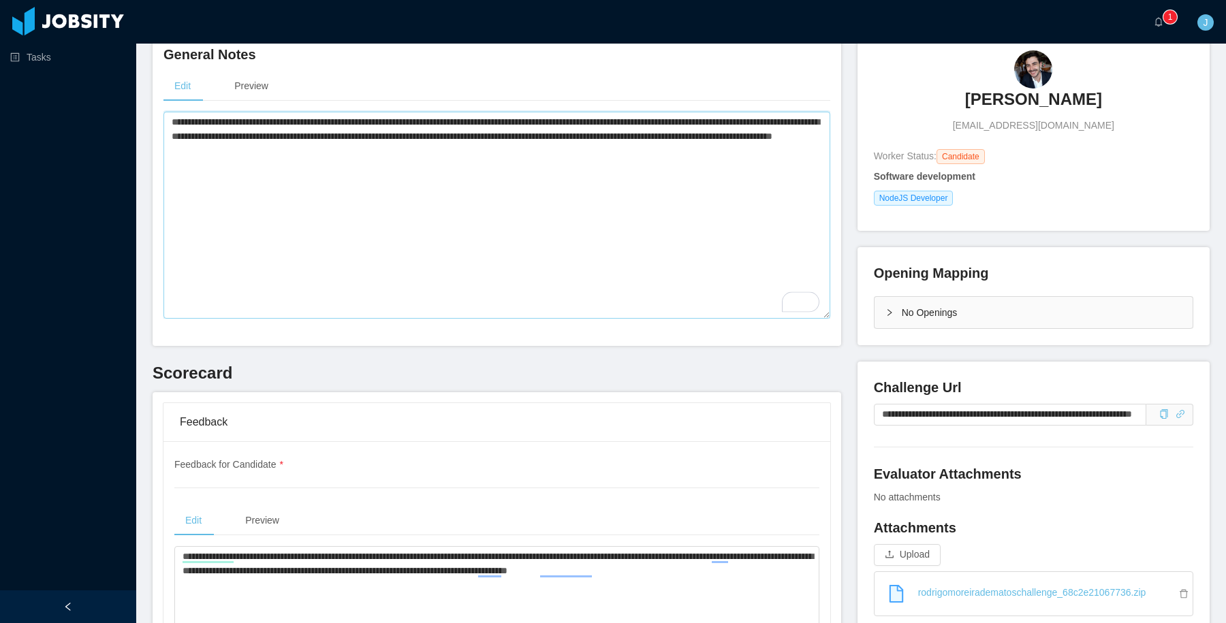
scroll to position [81, 0]
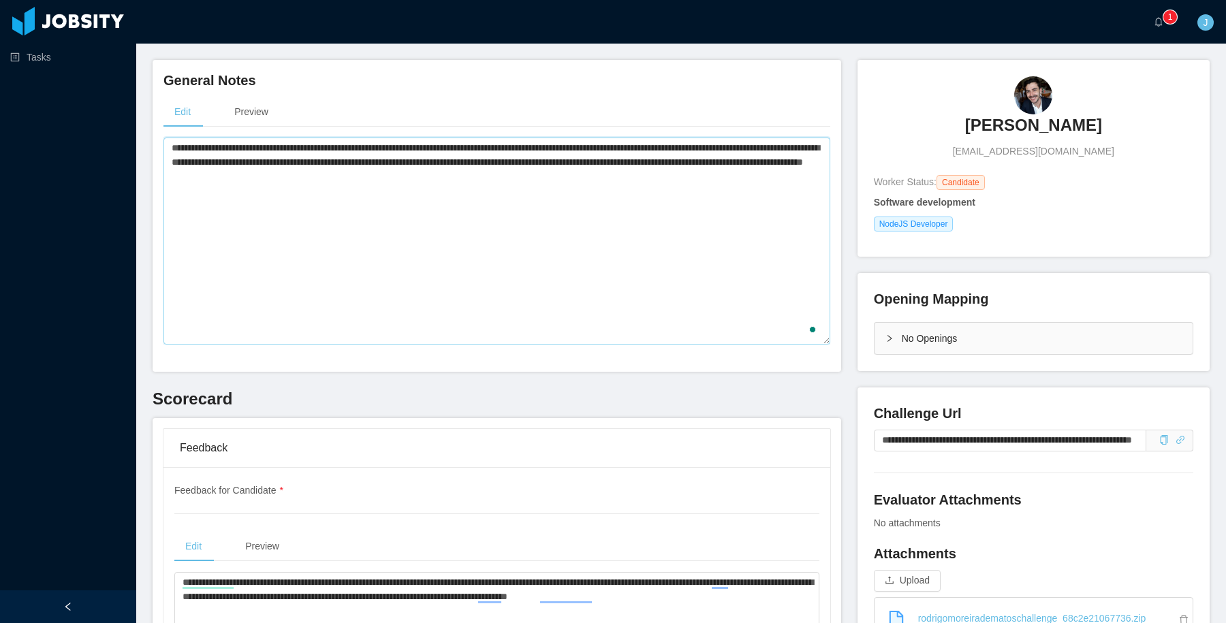
type textarea "**********"
click at [510, 112] on div "Edit Preview" at bounding box center [496, 112] width 667 height 31
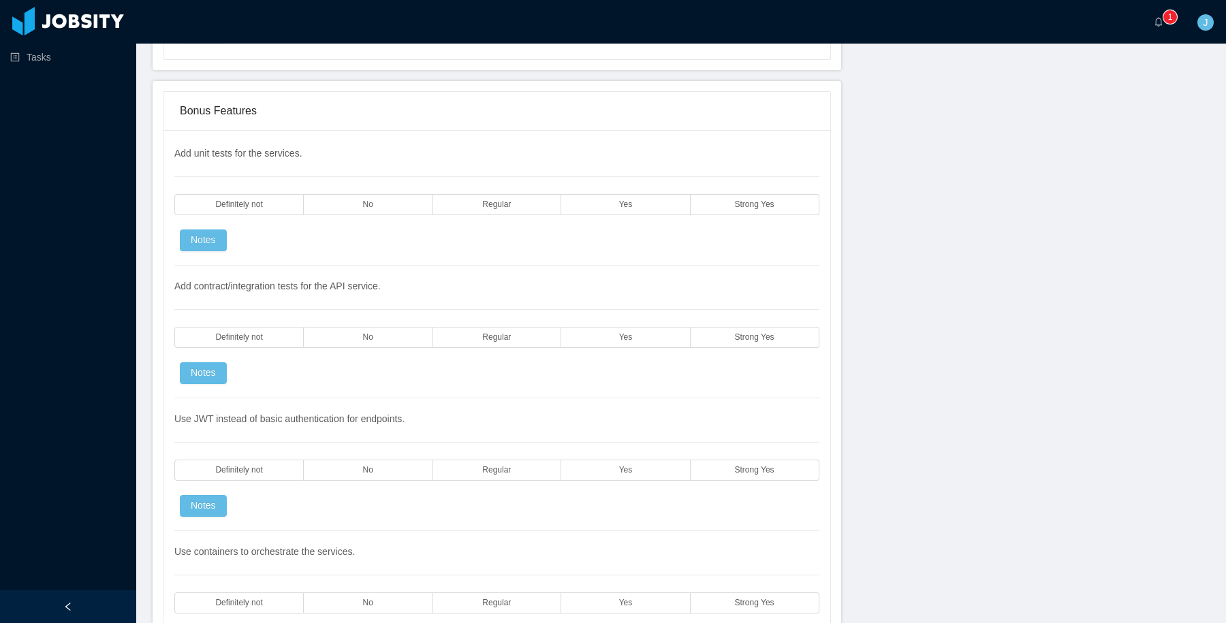
scroll to position [2775, 0]
click at [710, 212] on label "Strong Yes" at bounding box center [755, 207] width 129 height 21
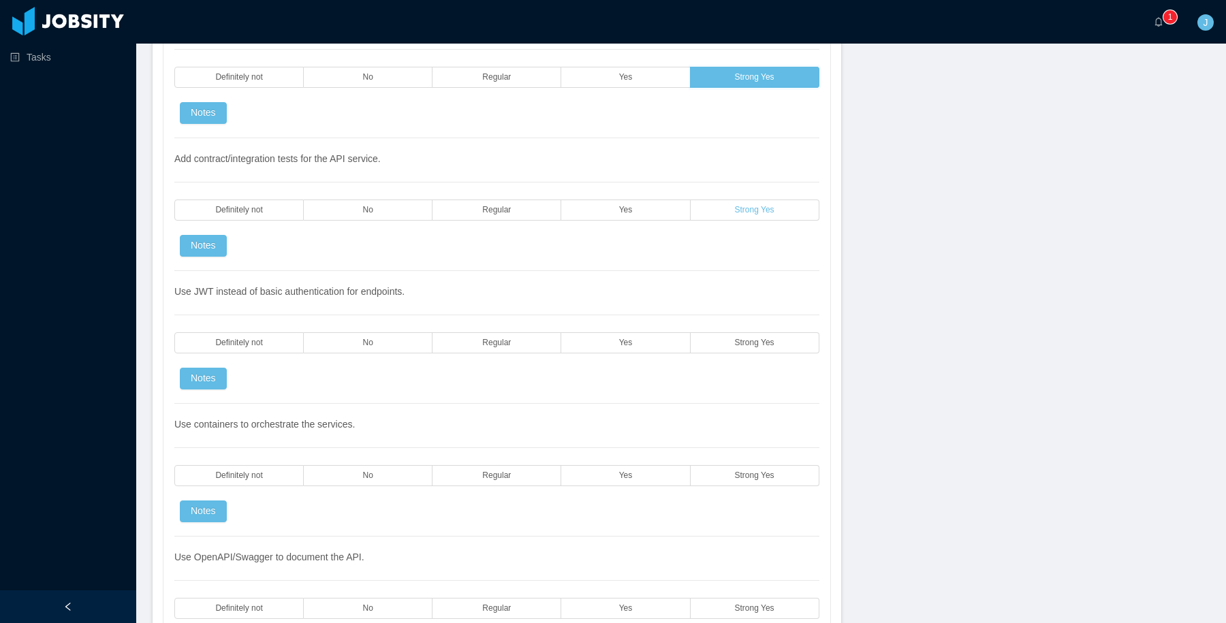
scroll to position [2907, 0]
click at [760, 209] on span "Strong Yes" at bounding box center [754, 208] width 39 height 9
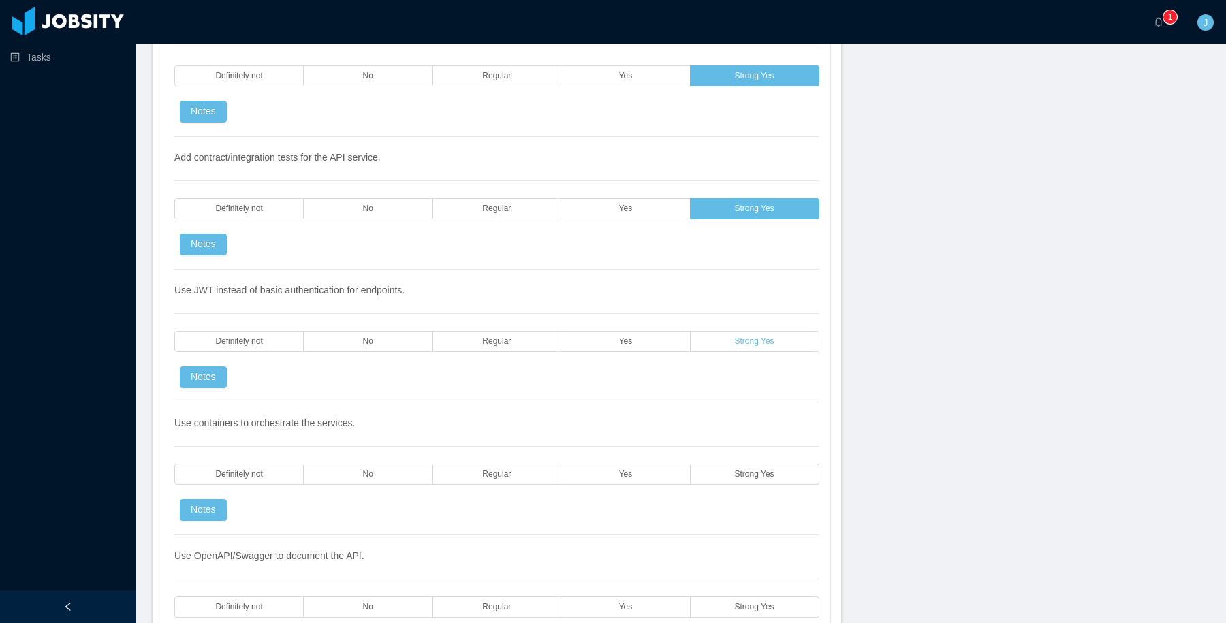
click at [746, 350] on label "Strong Yes" at bounding box center [755, 341] width 129 height 21
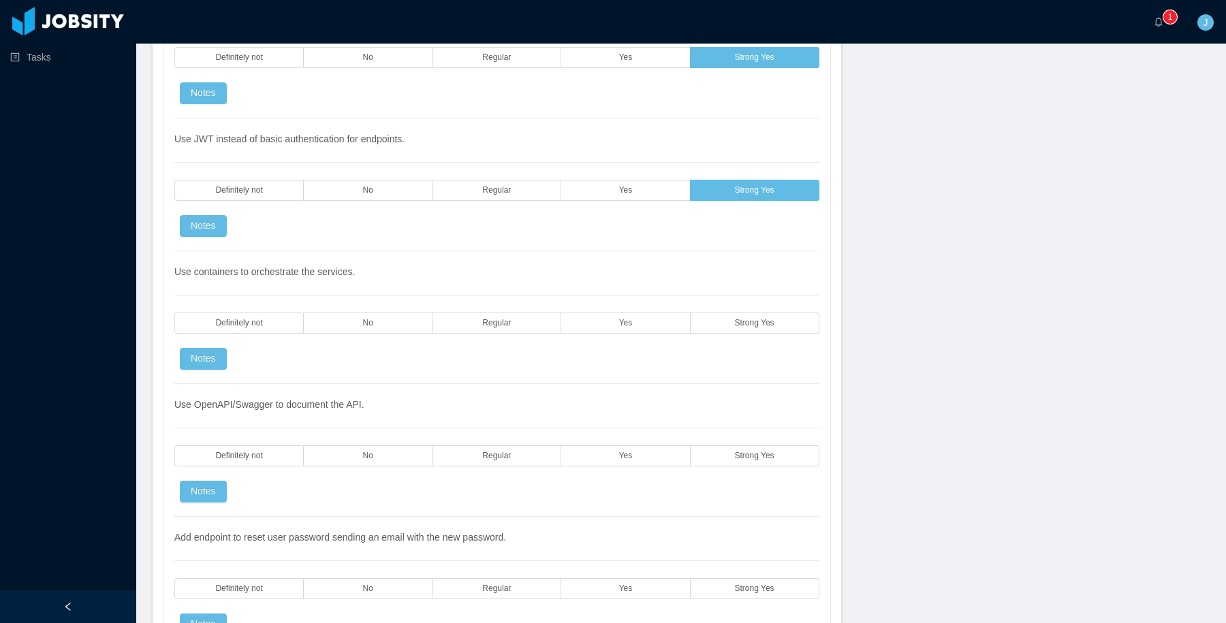
scroll to position [3061, 0]
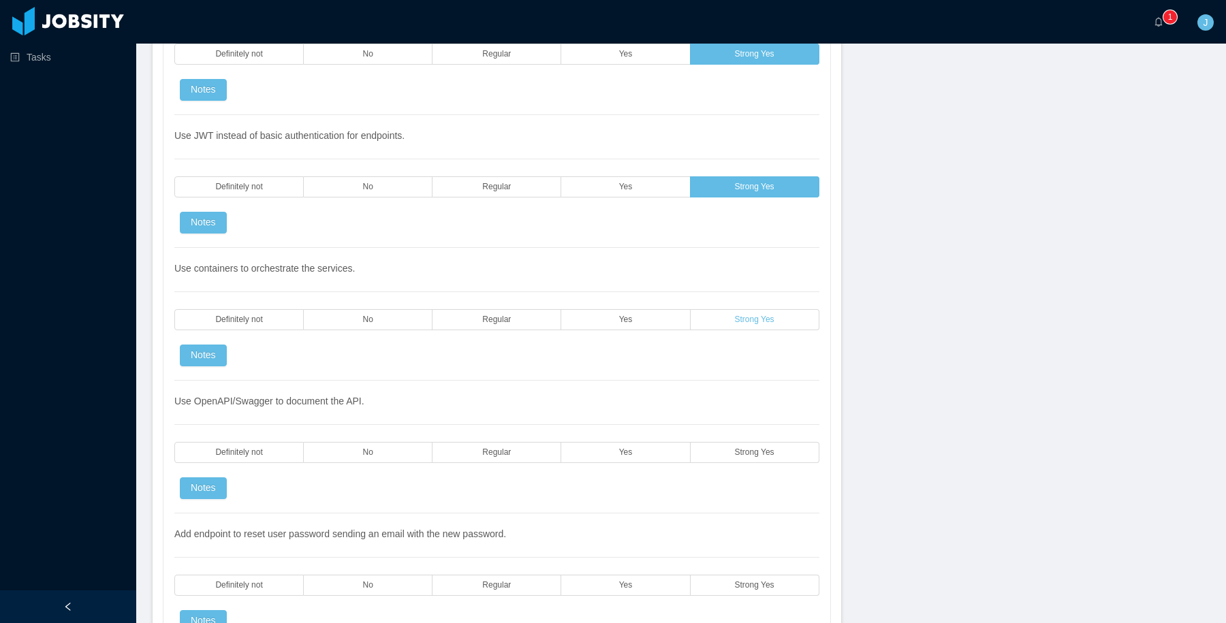
click at [753, 327] on label "Strong Yes" at bounding box center [755, 319] width 129 height 21
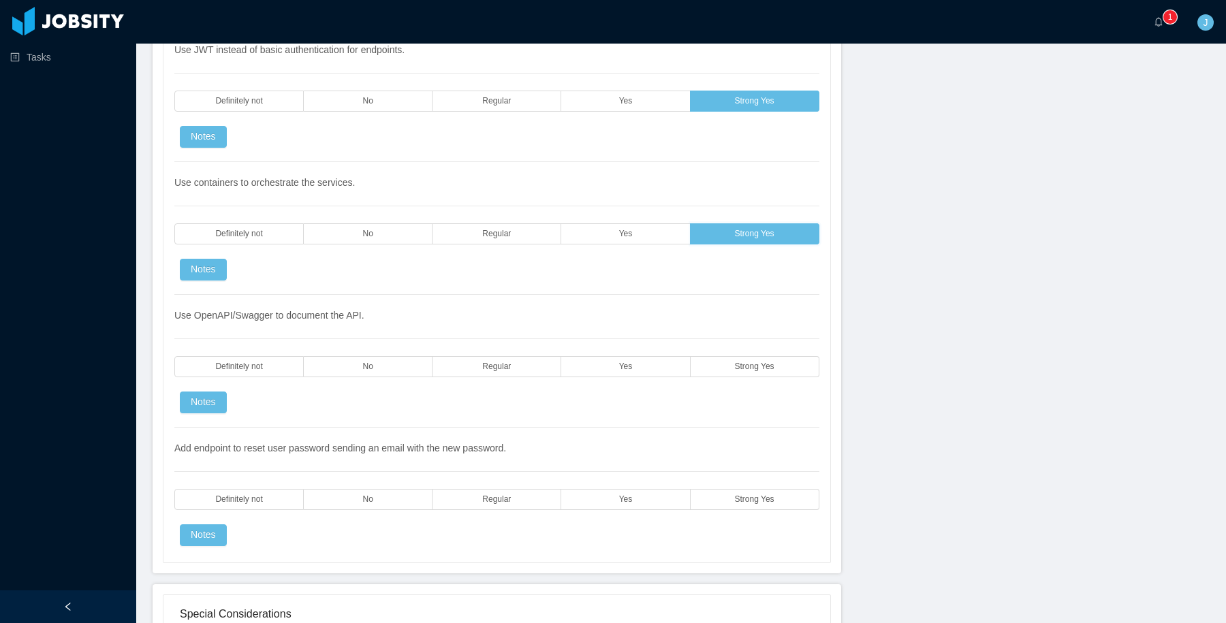
scroll to position [3149, 0]
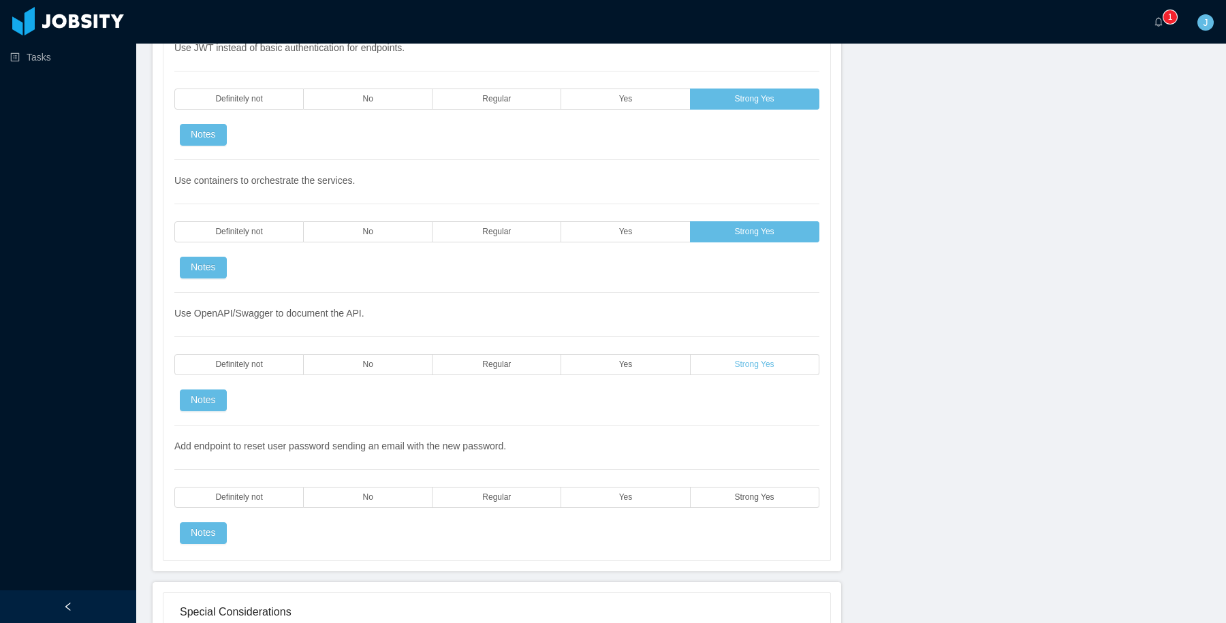
click at [757, 358] on label "Strong Yes" at bounding box center [755, 364] width 129 height 21
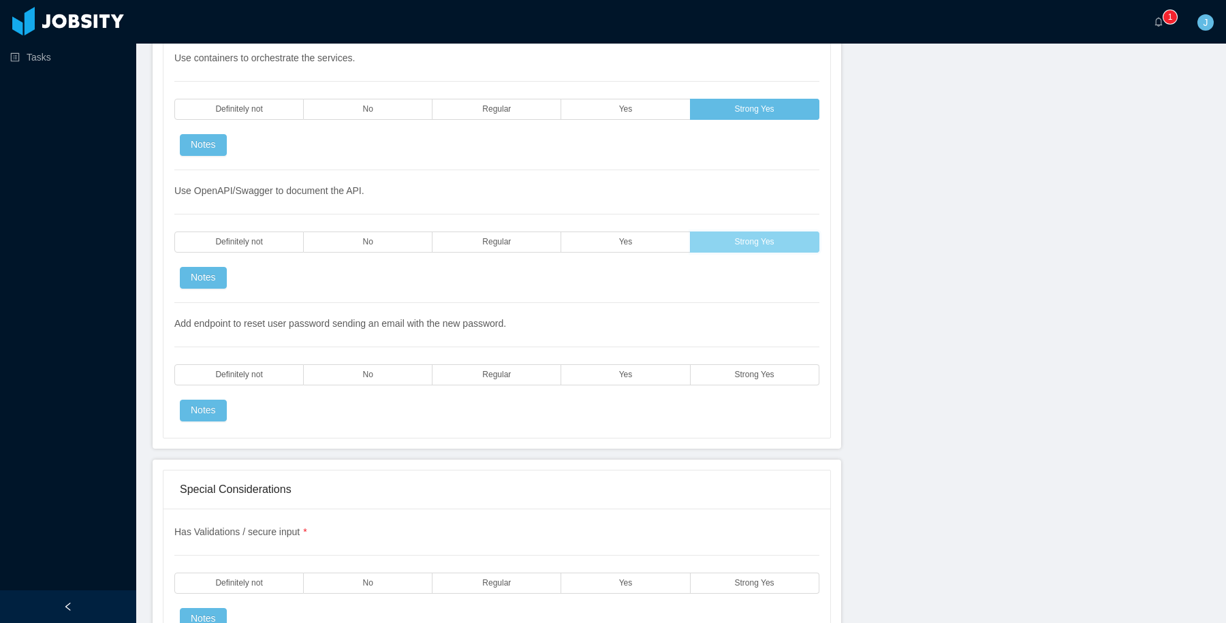
scroll to position [3285, 0]
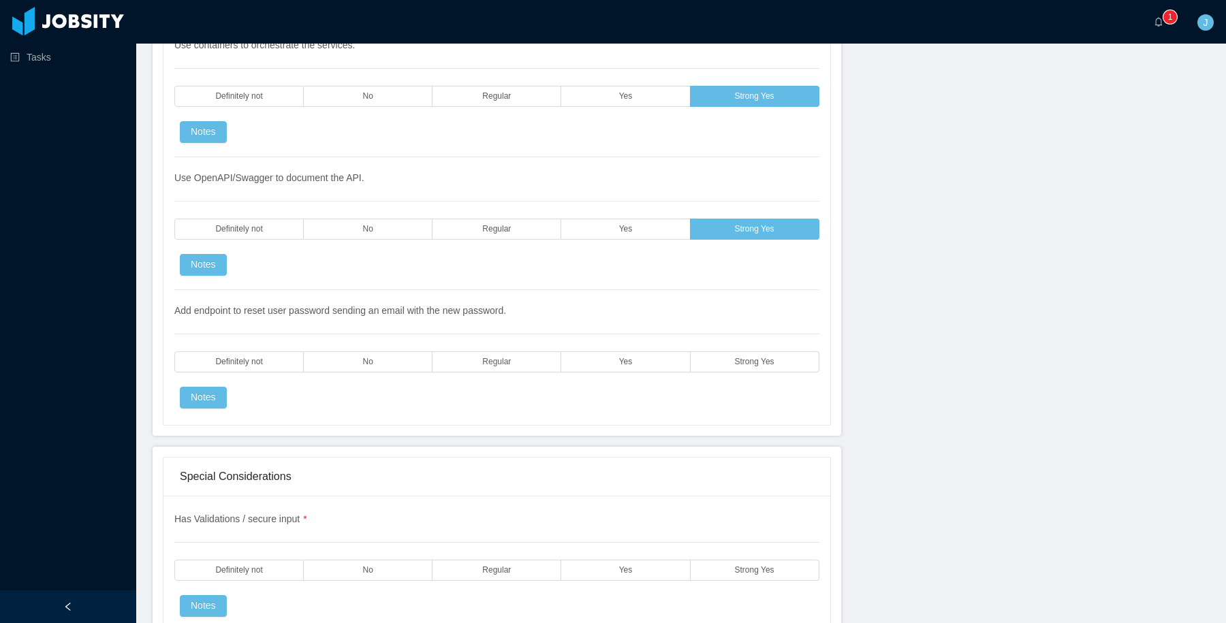
click at [730, 351] on div "Add endpoint to reset user password sending an email with the new password. Def…" at bounding box center [496, 349] width 645 height 118
click at [720, 366] on label "Strong Yes" at bounding box center [755, 361] width 129 height 21
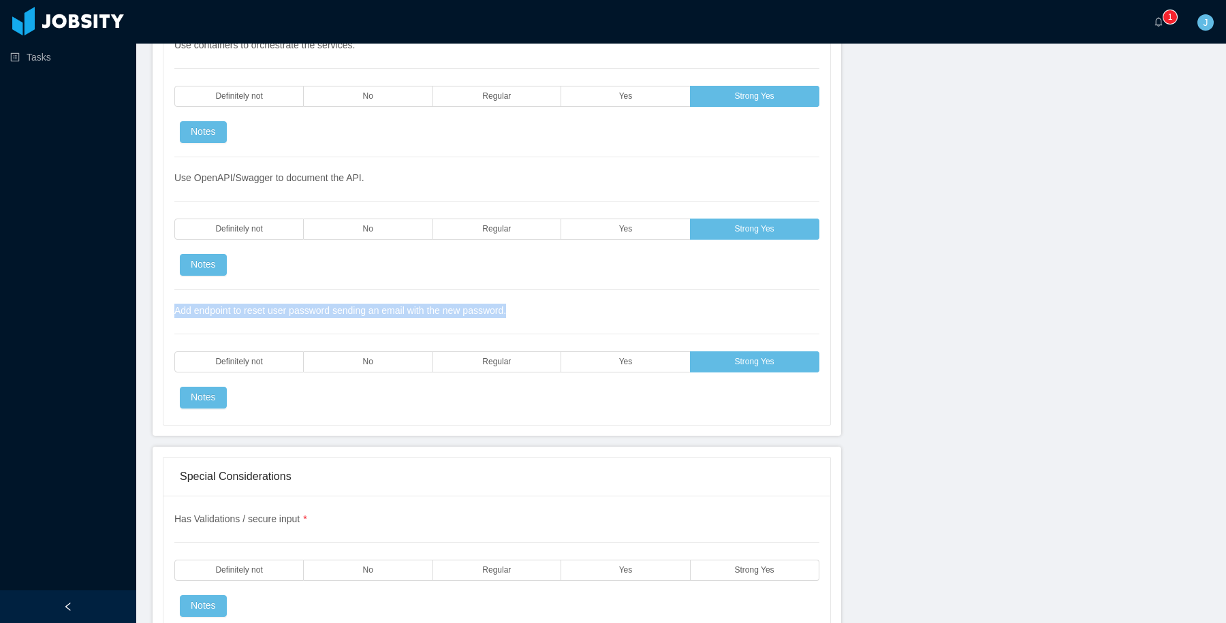
drag, startPoint x: 546, startPoint y: 317, endPoint x: 176, endPoint y: 304, distance: 370.0
click at [176, 304] on div "Add endpoint to reset user password sending an email with the new password. Def…" at bounding box center [496, 349] width 645 height 118
copy span "Add endpoint to reset user password sending an email with the new password."
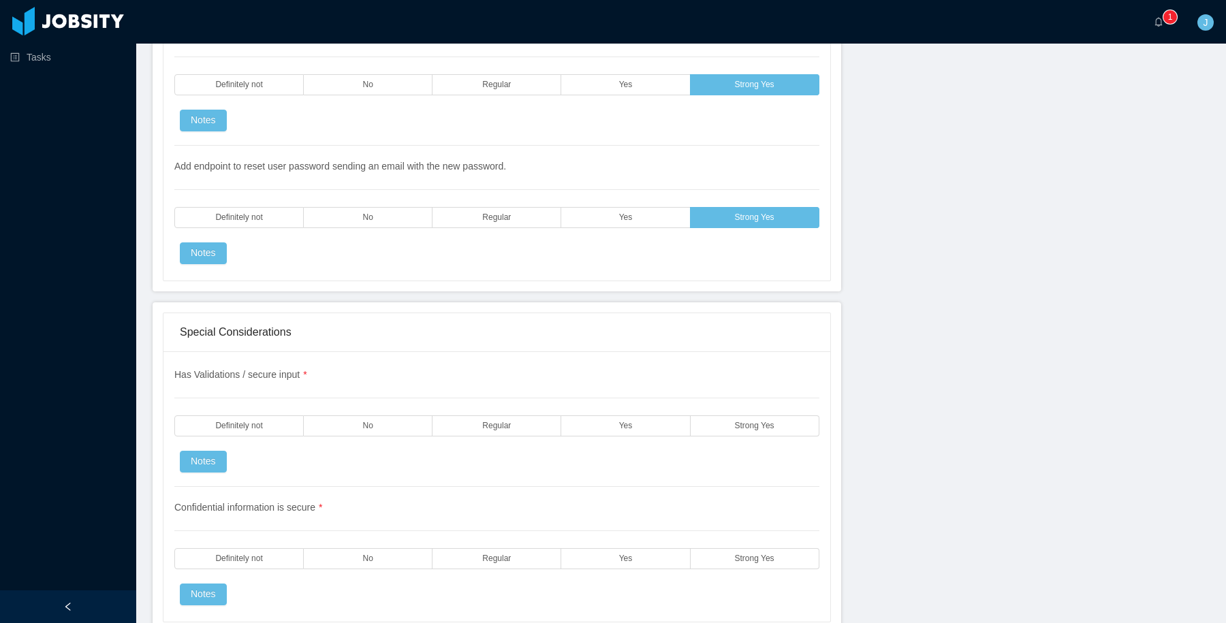
click at [575, 330] on div "Special Considerations" at bounding box center [497, 332] width 634 height 38
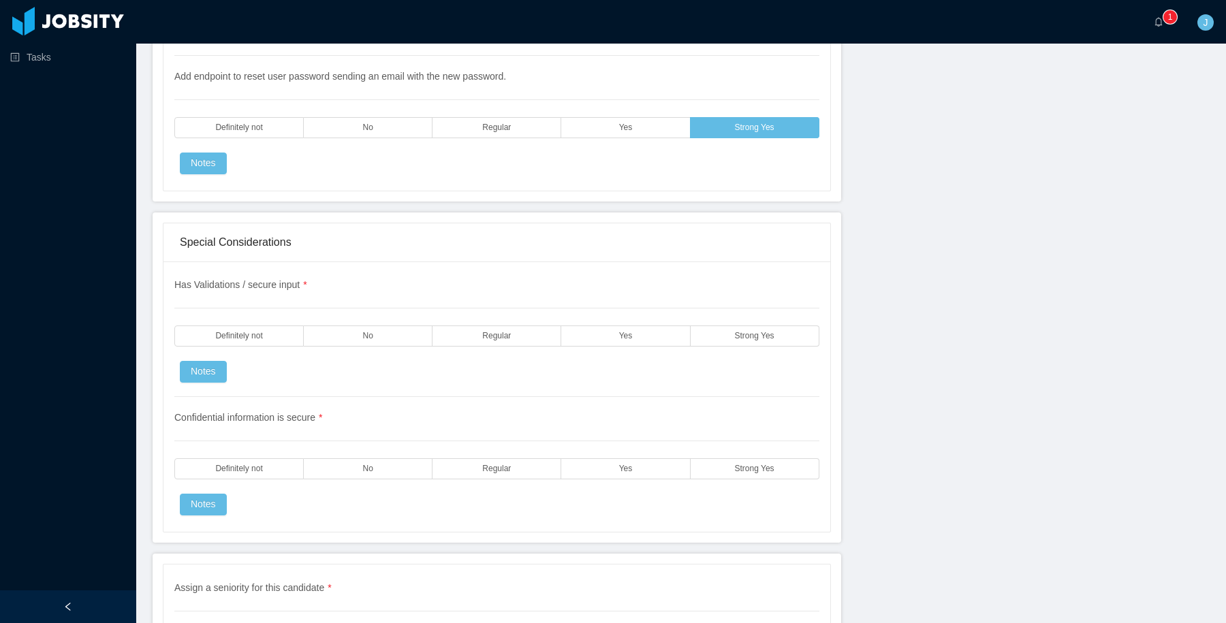
scroll to position [3524, 0]
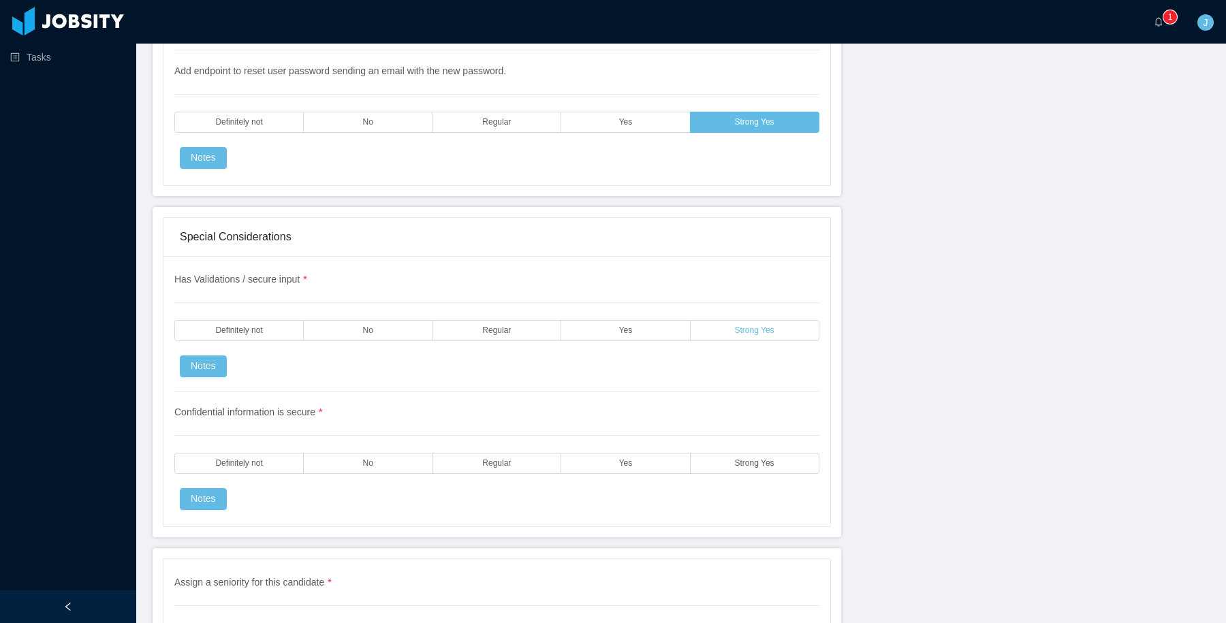
click at [718, 328] on label "Strong Yes" at bounding box center [755, 330] width 129 height 21
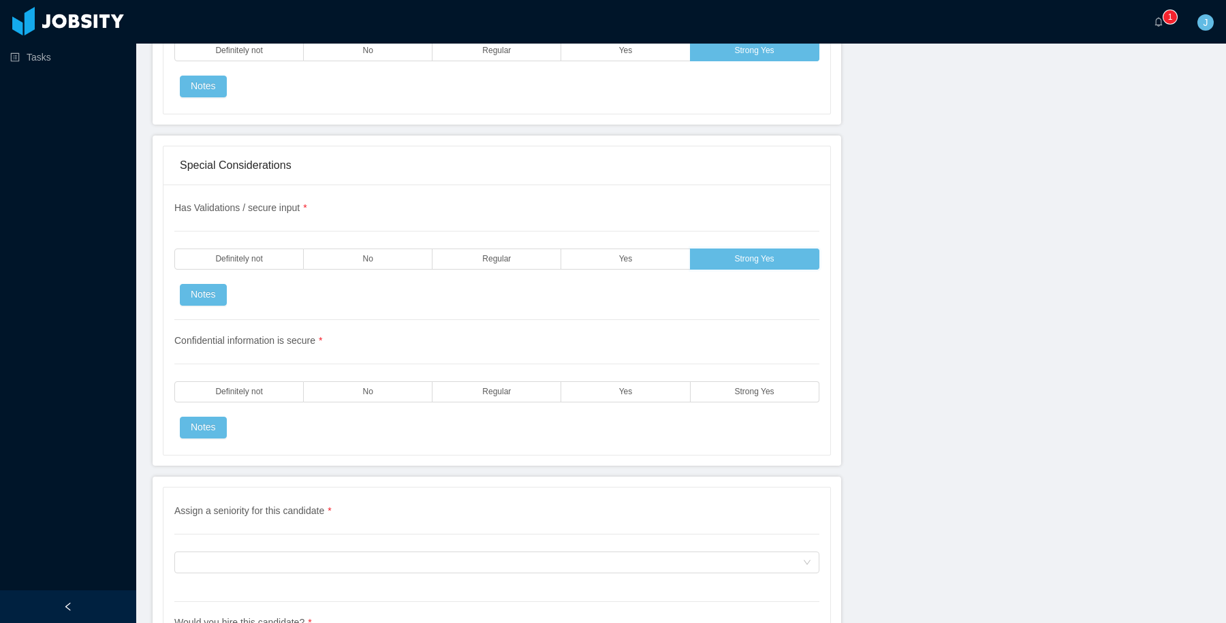
scroll to position [3609, 0]
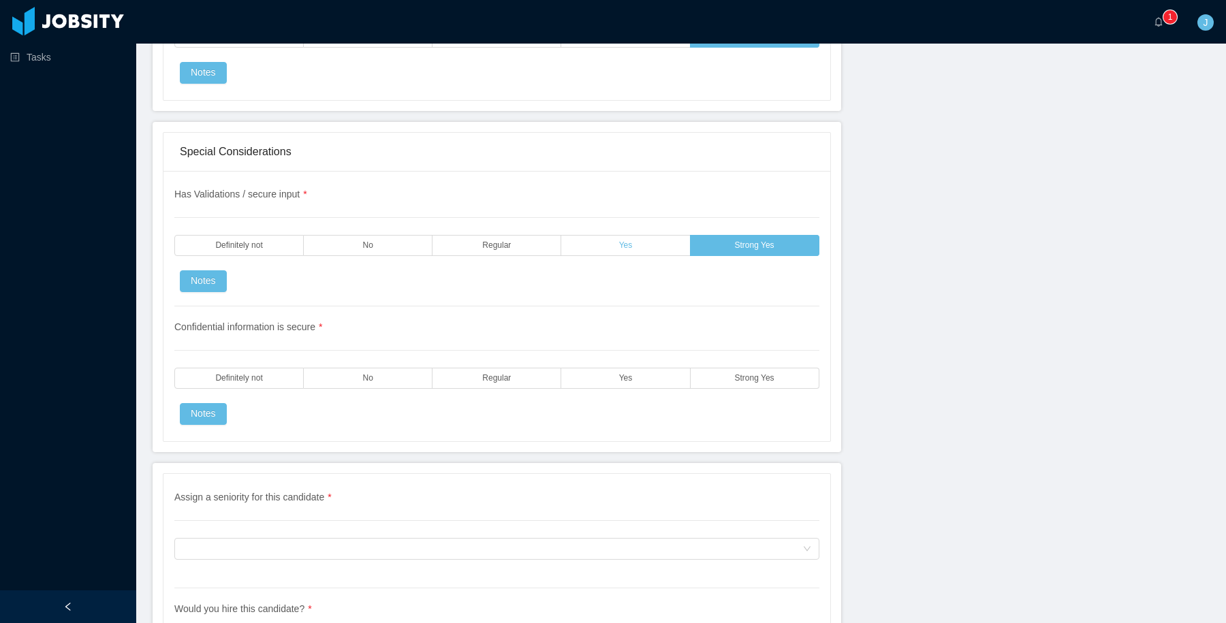
click at [665, 243] on label "Yes" at bounding box center [625, 245] width 129 height 21
click at [627, 377] on span "Yes" at bounding box center [626, 378] width 14 height 9
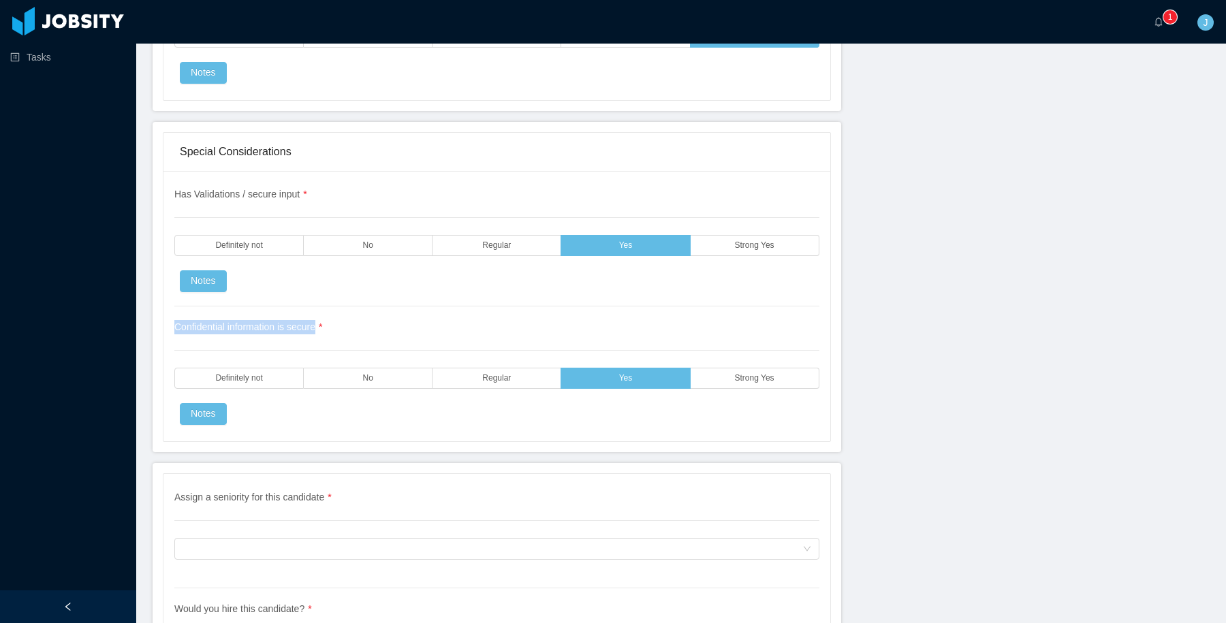
drag, startPoint x: 319, startPoint y: 328, endPoint x: 168, endPoint y: 328, distance: 151.9
click at [168, 328] on div "Has Validations / secure input * Definitely not No Regular Yes Strong Yes Notes…" at bounding box center [496, 306] width 667 height 270
copy span "Confidential information is secure"
click at [234, 334] on div "Confidential information is secure * Definitely not No Regular Yes Strong Yes N…" at bounding box center [496, 365] width 645 height 118
drag, startPoint x: 328, startPoint y: 194, endPoint x: 158, endPoint y: 192, distance: 170.3
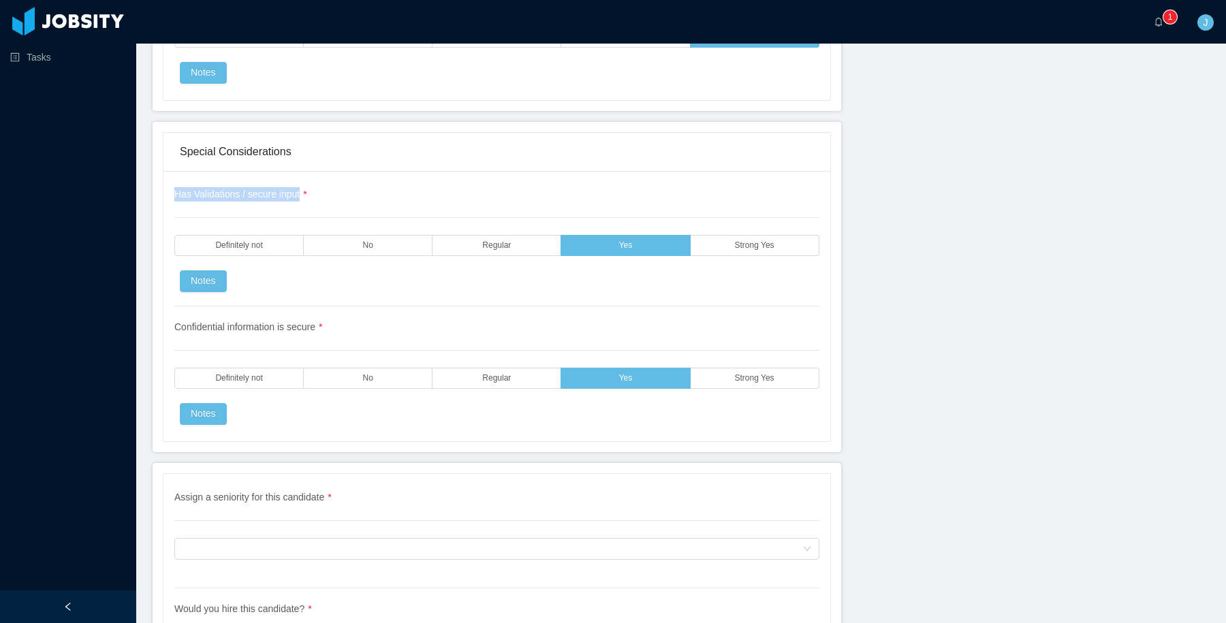
click at [158, 192] on div "Special Considerations Has Validations / secure input * Definitely not No Regul…" at bounding box center [497, 287] width 689 height 330
copy span "Has Validations / secure input"
drag, startPoint x: 347, startPoint y: 326, endPoint x: 160, endPoint y: 330, distance: 187.3
click at [160, 330] on div "Special Considerations Has Validations / secure input * Definitely not No Regul…" at bounding box center [497, 287] width 689 height 330
copy span "Confidential information is secure"
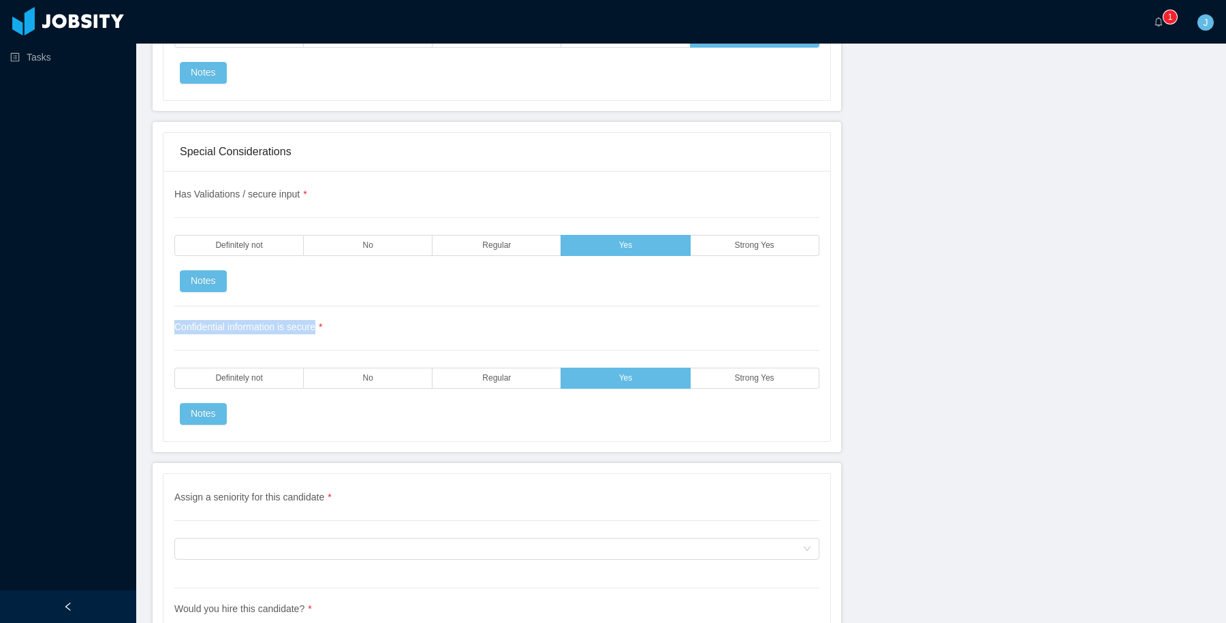
scroll to position [3762, 0]
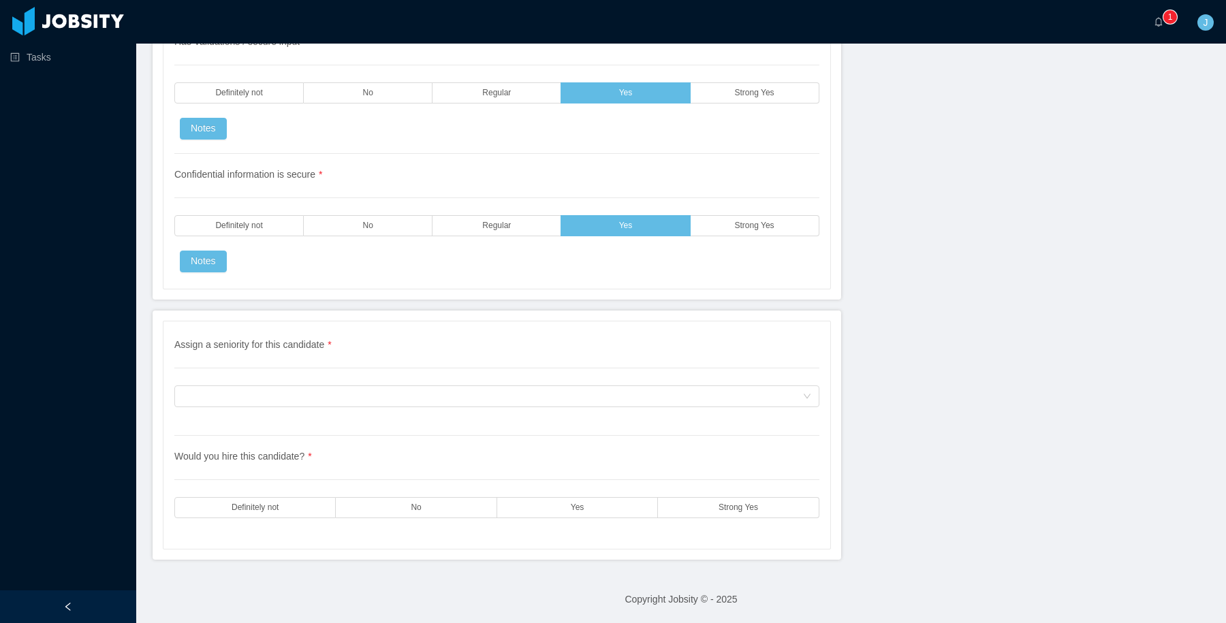
click at [669, 415] on div "Assign a seniority for this candidate * Assign a seniority for this candidate" at bounding box center [496, 387] width 645 height 98
click at [667, 395] on div "Assign a seniority for this candidate" at bounding box center [493, 396] width 620 height 20
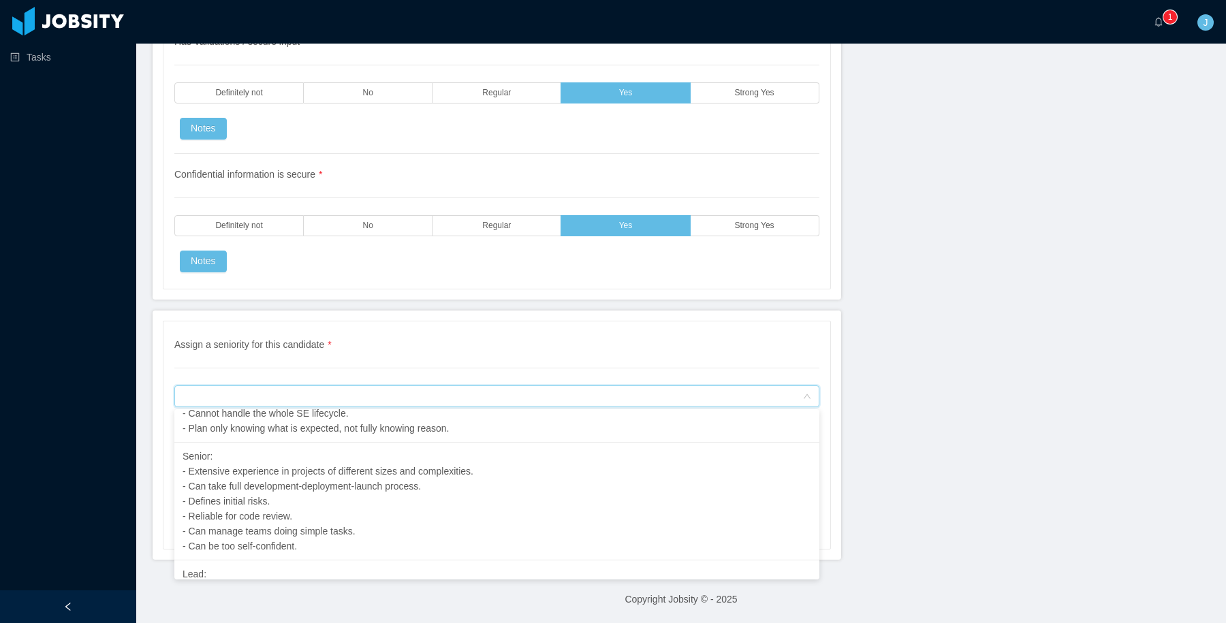
scroll to position [318, 0]
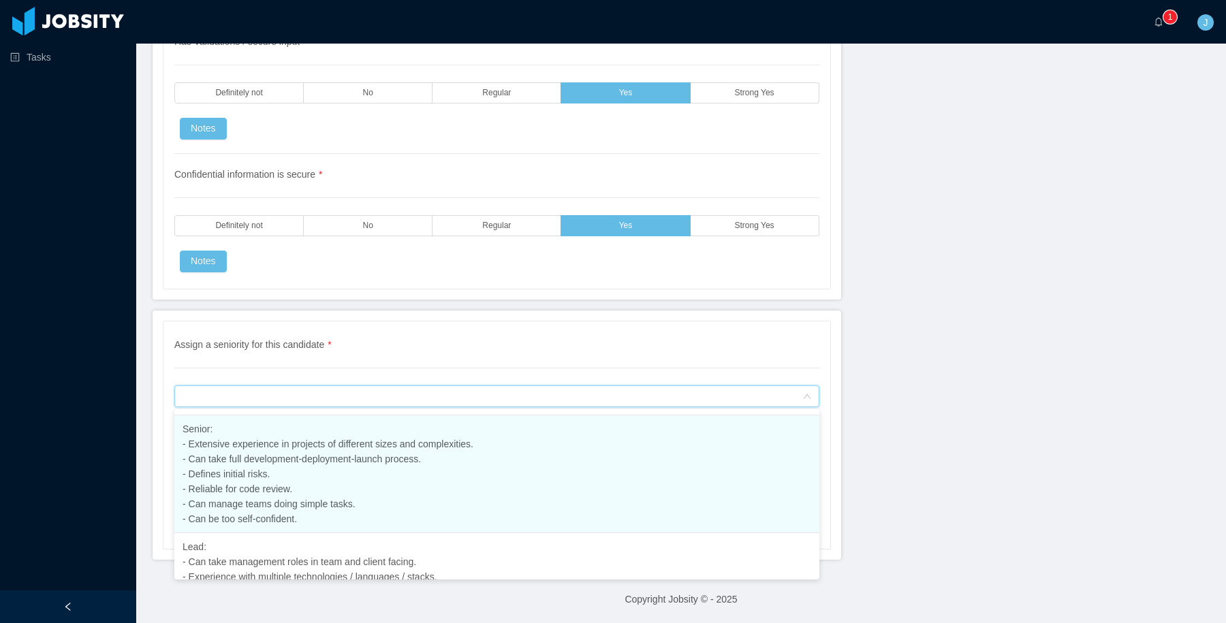
click at [484, 494] on li "Senior: - Extensive experience in projects of different sizes and complexities.…" at bounding box center [496, 474] width 645 height 118
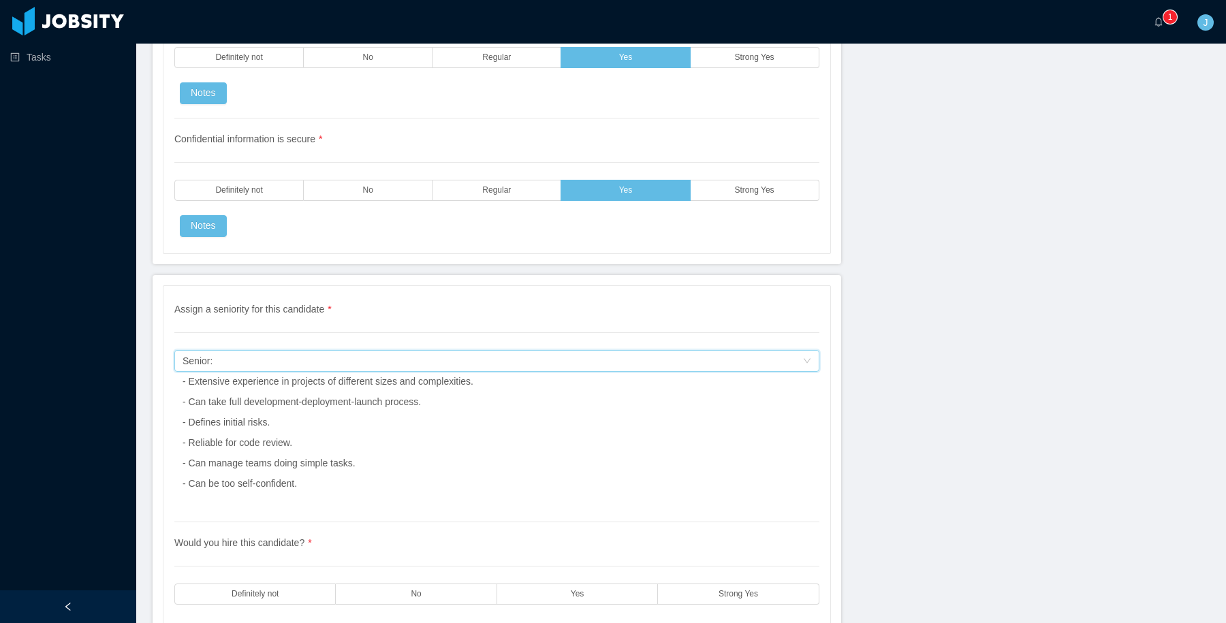
scroll to position [3814, 0]
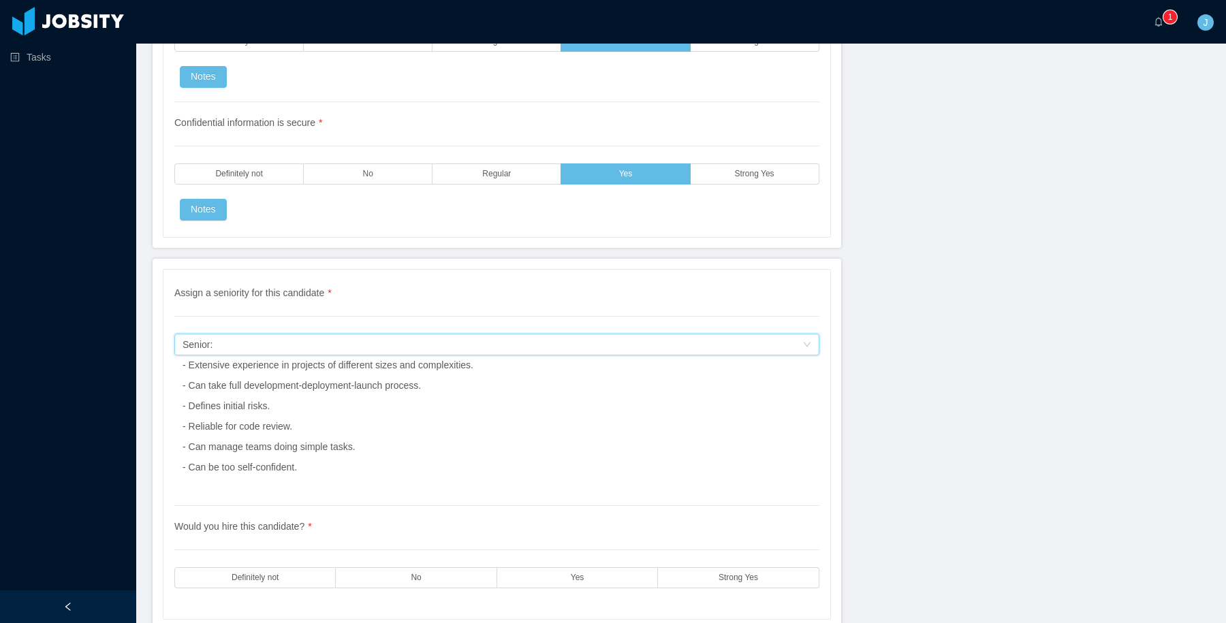
click at [584, 339] on div "Assign a seniority for this candidate Senior: - Extensive experience in project…" at bounding box center [493, 344] width 620 height 20
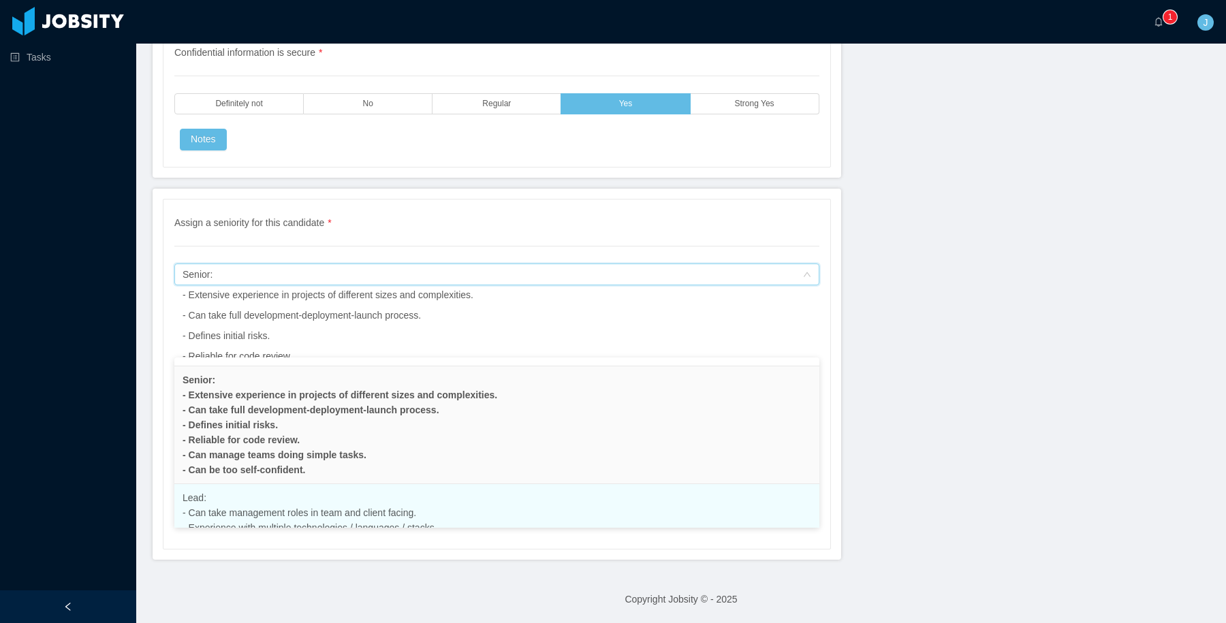
scroll to position [308, 0]
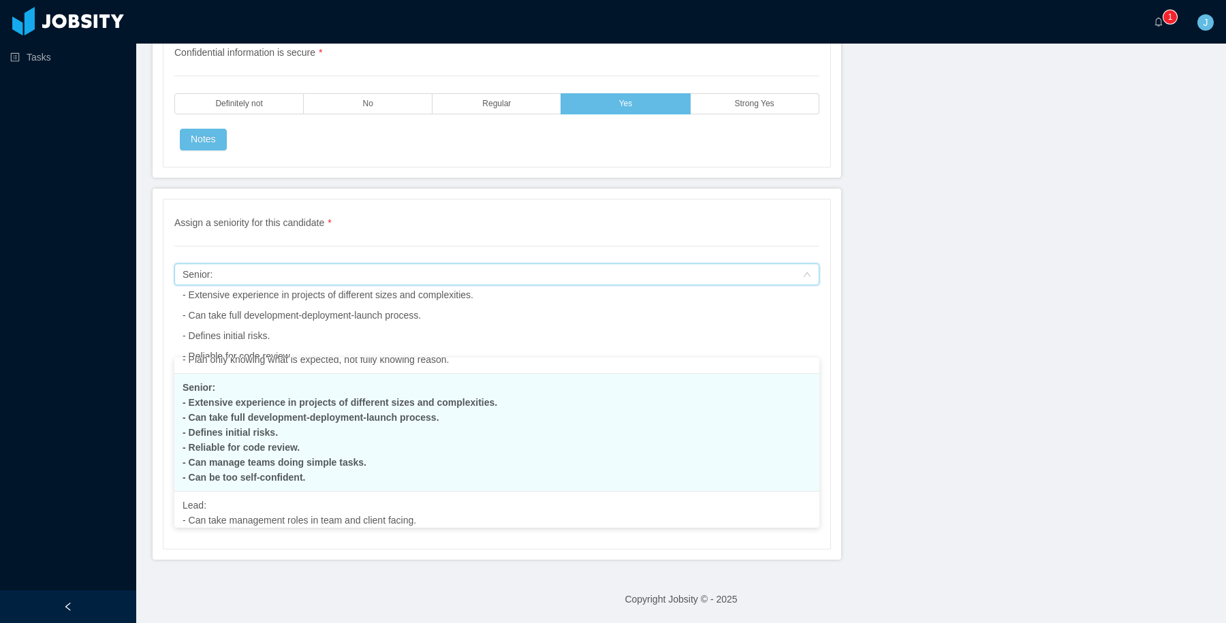
click at [463, 405] on span "Senior: - Extensive experience in projects of different sizes and complexities.…" at bounding box center [340, 432] width 315 height 101
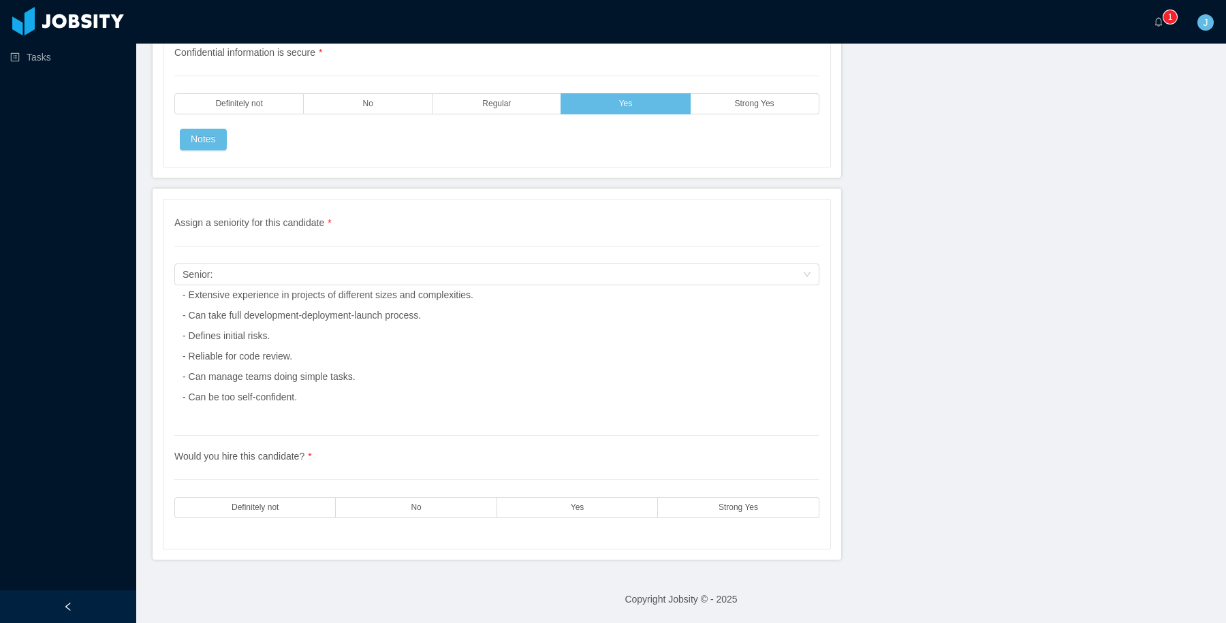
click at [519, 316] on div "Assign a seniority for this candidate Senior: - Extensive experience in project…" at bounding box center [496, 336] width 645 height 144
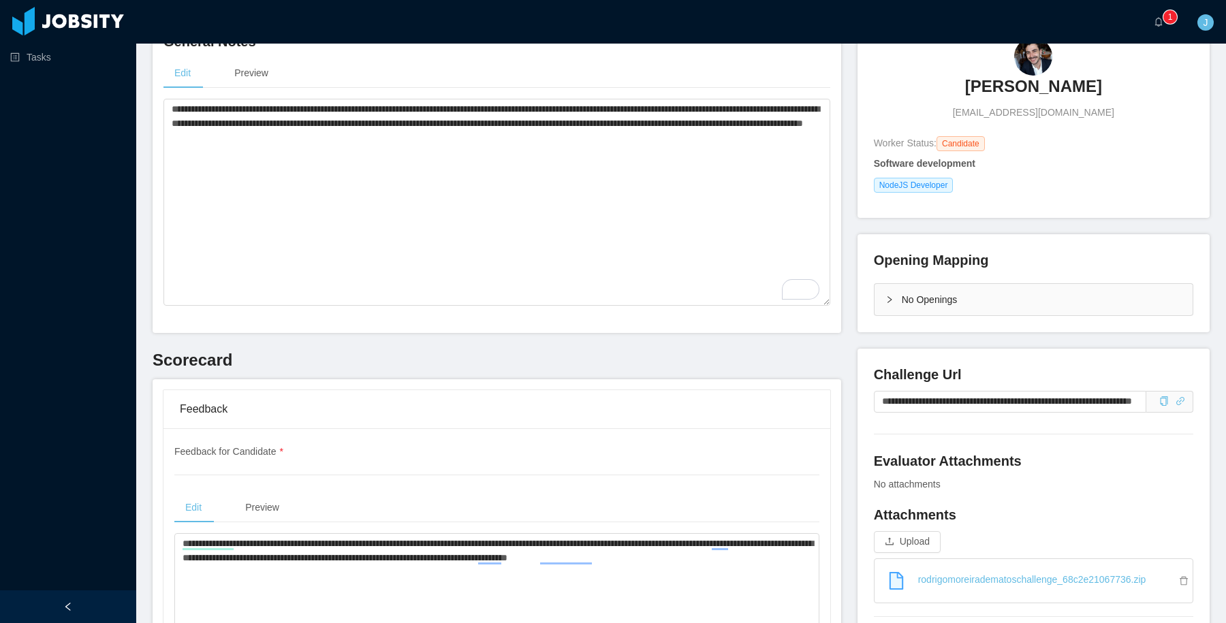
scroll to position [0, 0]
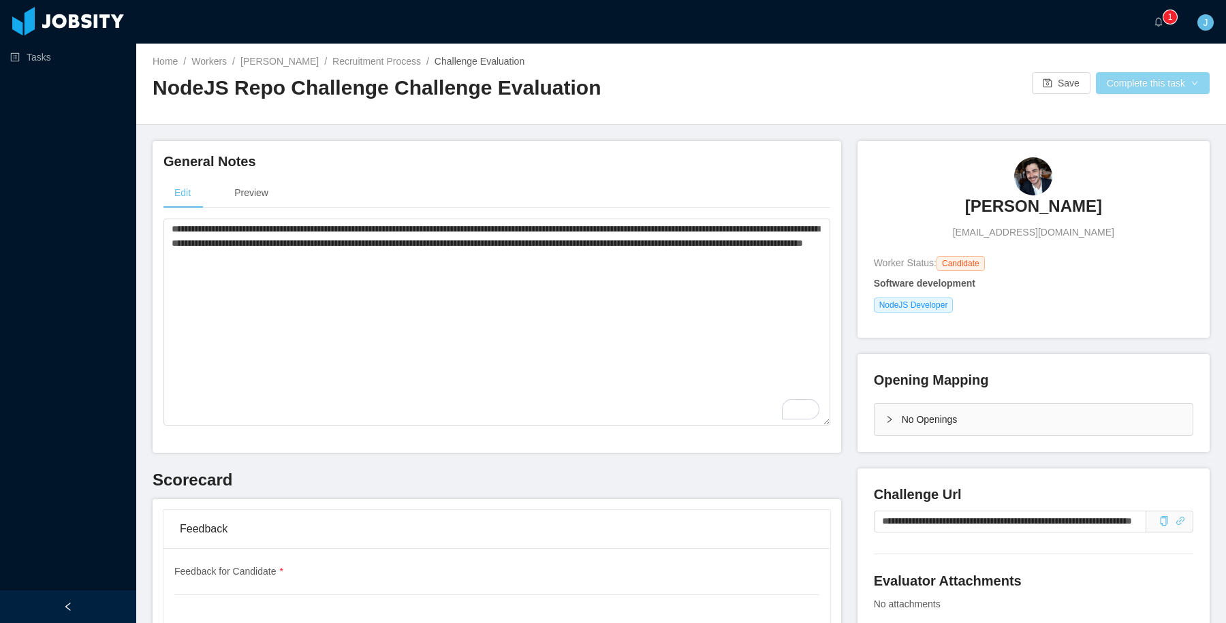
click at [1111, 78] on button "Complete this task" at bounding box center [1153, 83] width 114 height 22
click at [1119, 108] on button "Save Evaluation" at bounding box center [1151, 114] width 106 height 22
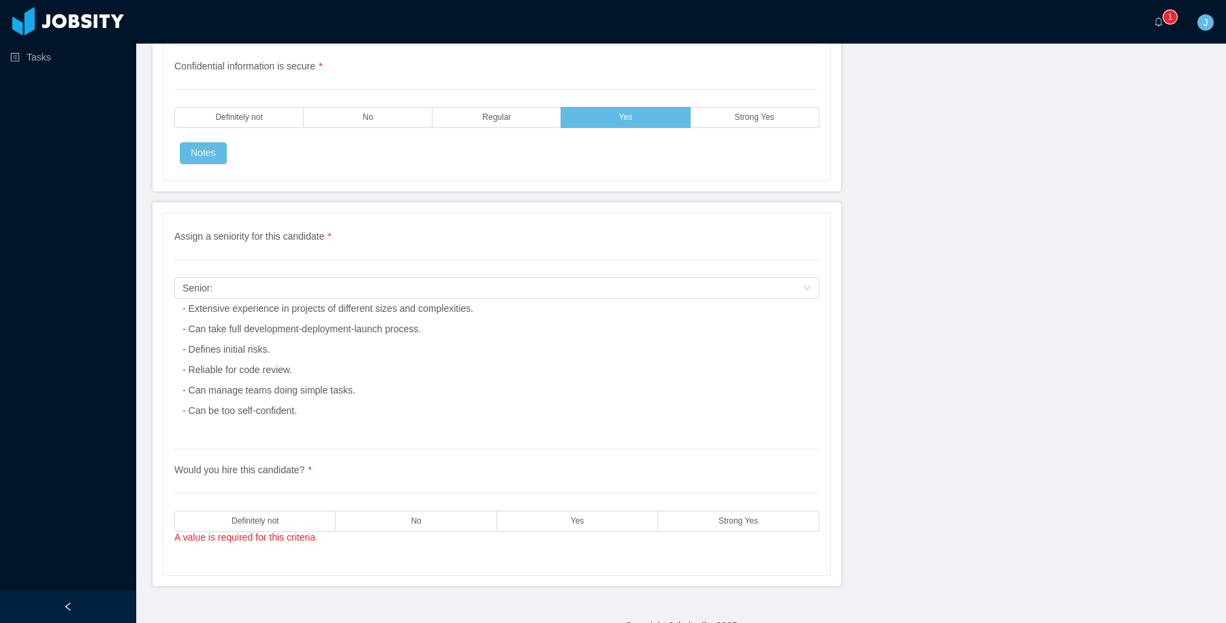
scroll to position [3897, 0]
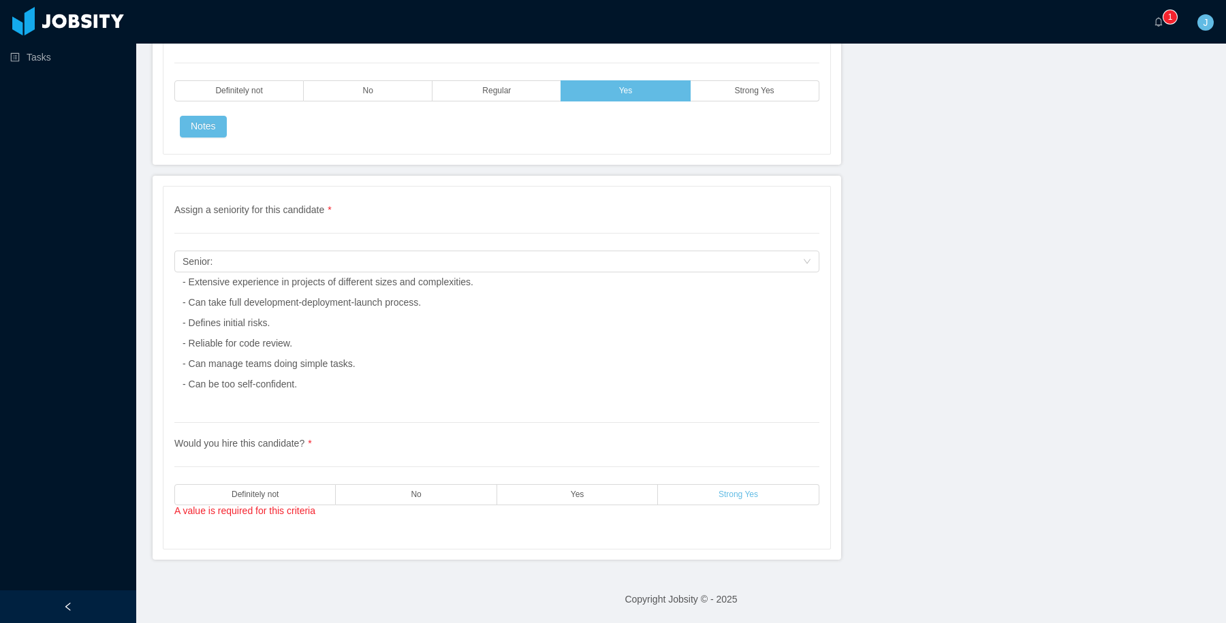
click at [671, 494] on label "Strong Yes" at bounding box center [738, 494] width 161 height 21
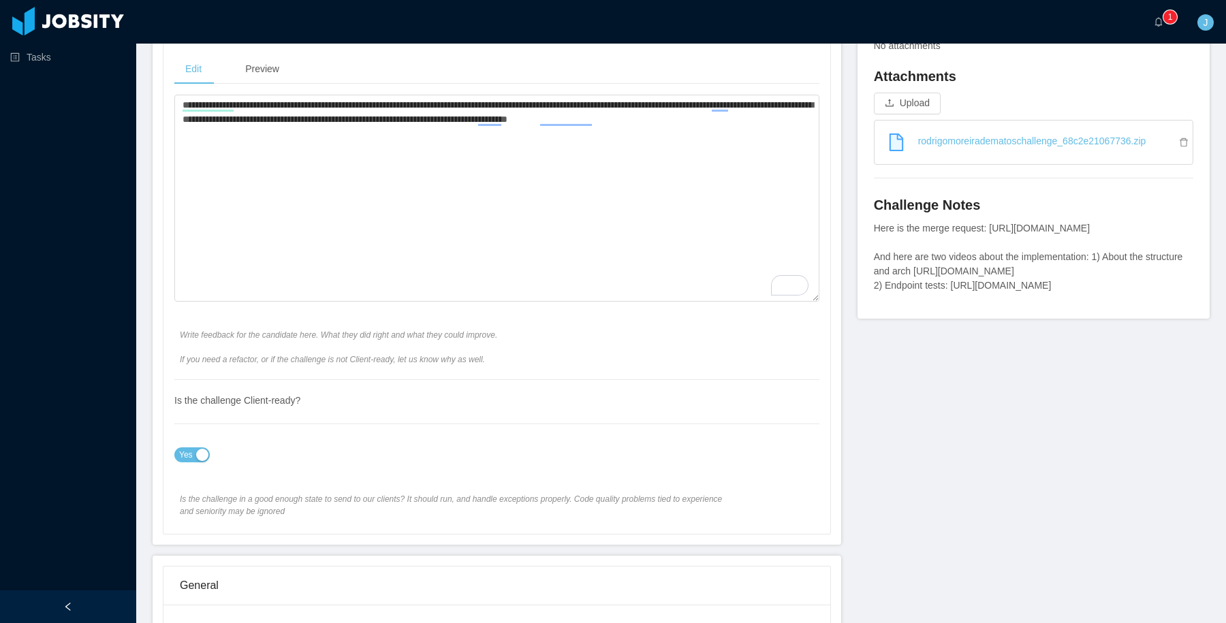
scroll to position [0, 0]
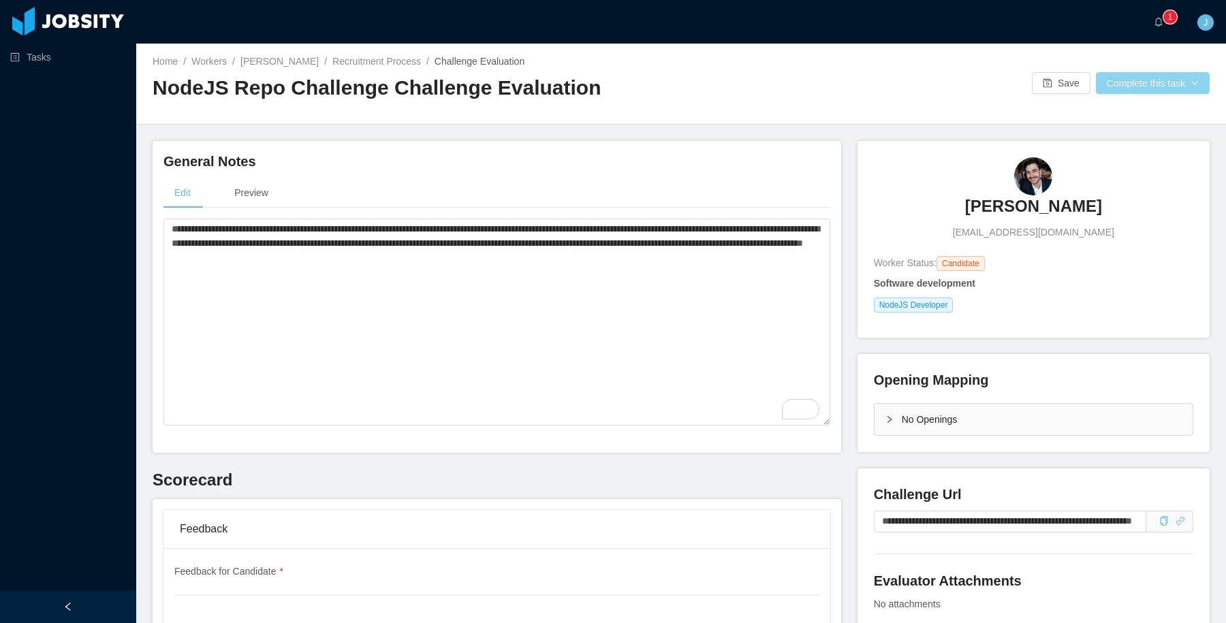
click at [1112, 84] on button "Complete this task" at bounding box center [1153, 83] width 114 height 22
click at [1114, 110] on button "Save Evaluation" at bounding box center [1151, 114] width 106 height 22
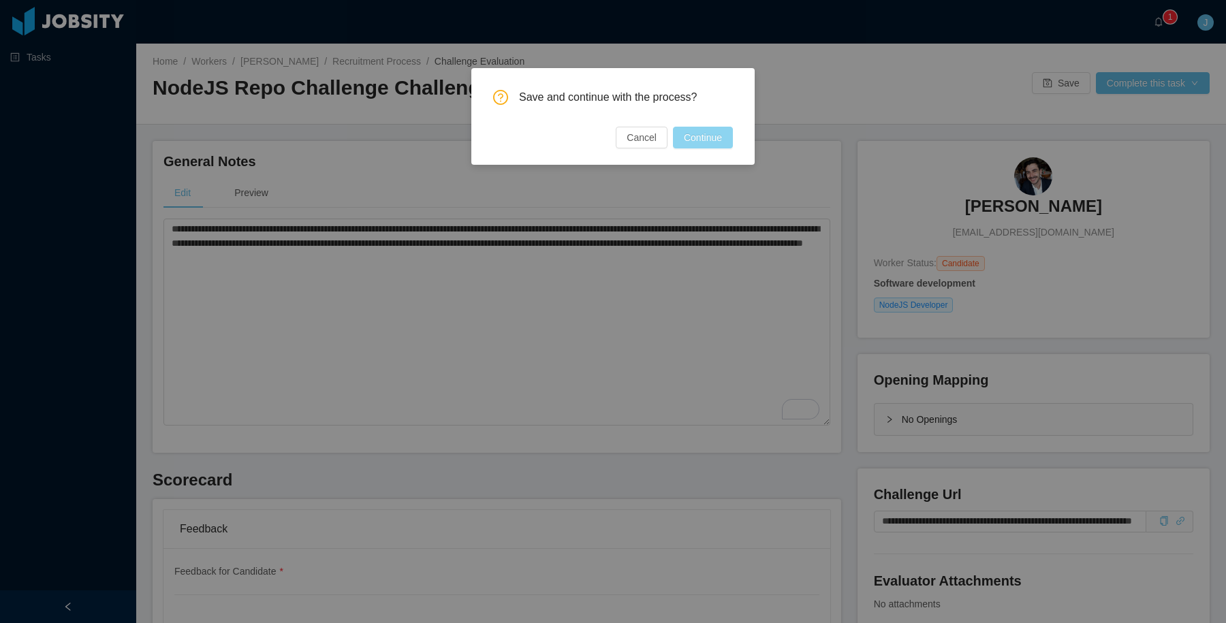
click at [718, 133] on button "Continue" at bounding box center [703, 138] width 60 height 22
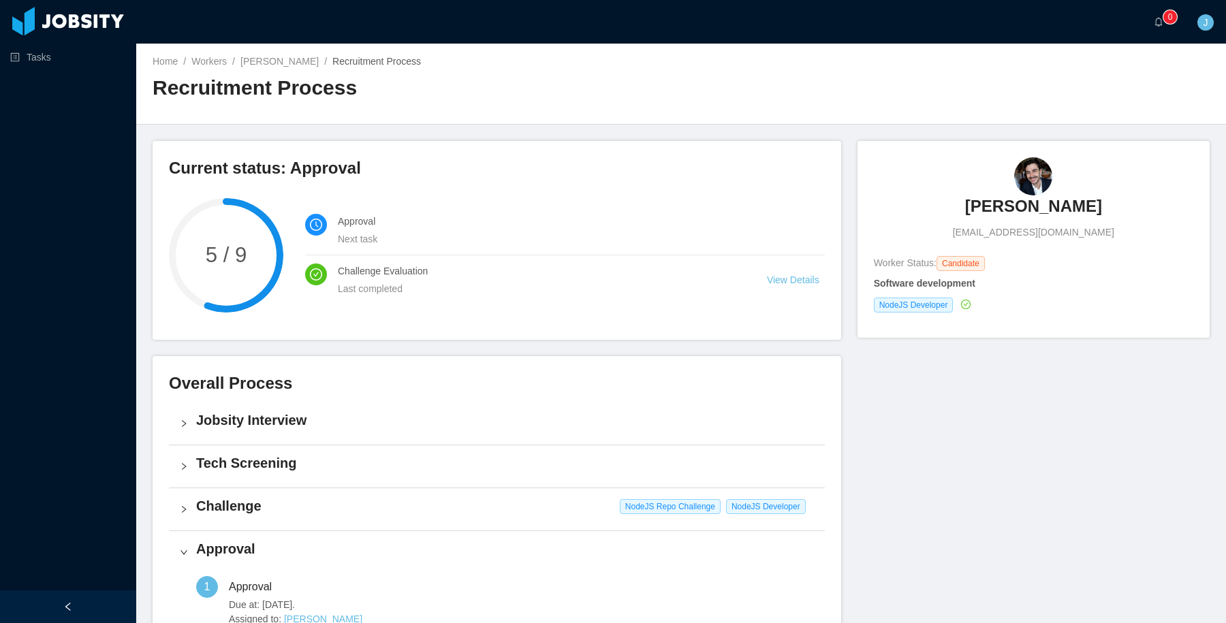
click at [595, 175] on h3 "Current status: Approval" at bounding box center [497, 168] width 656 height 22
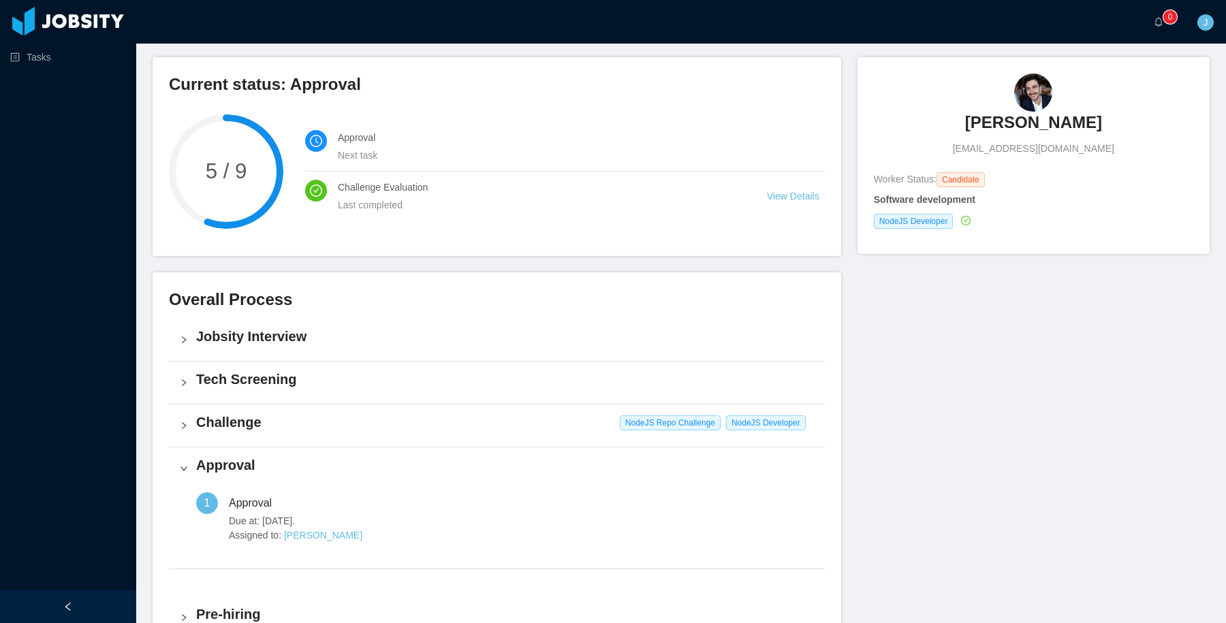
scroll to position [88, 0]
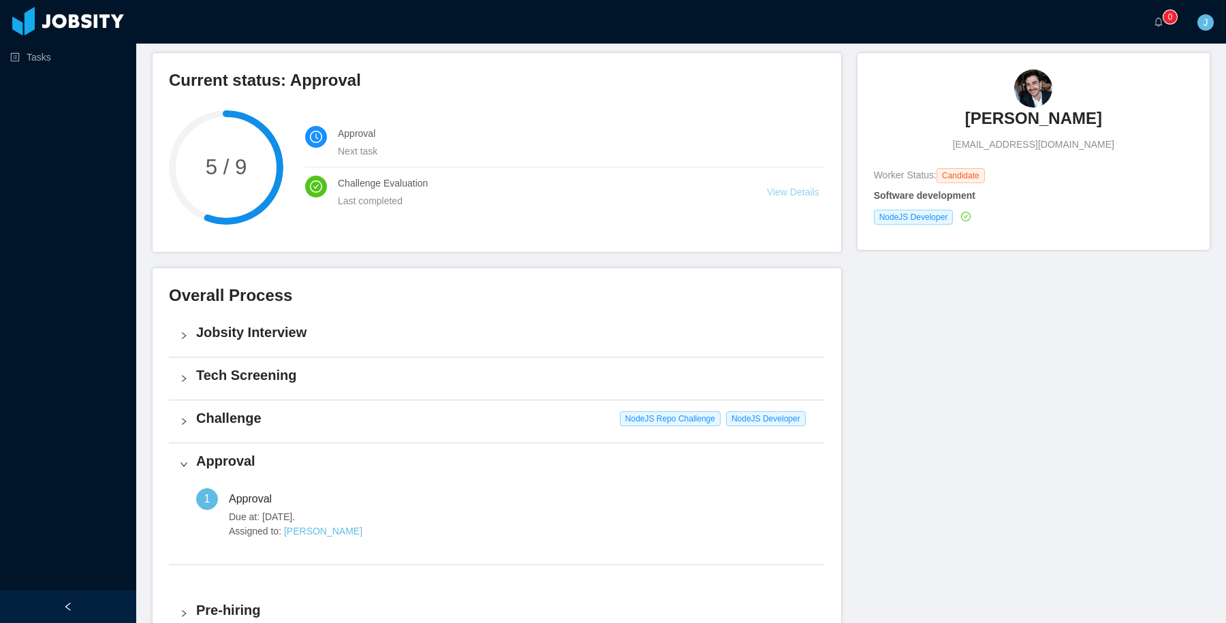
click at [776, 187] on link "View Details" at bounding box center [793, 192] width 52 height 11
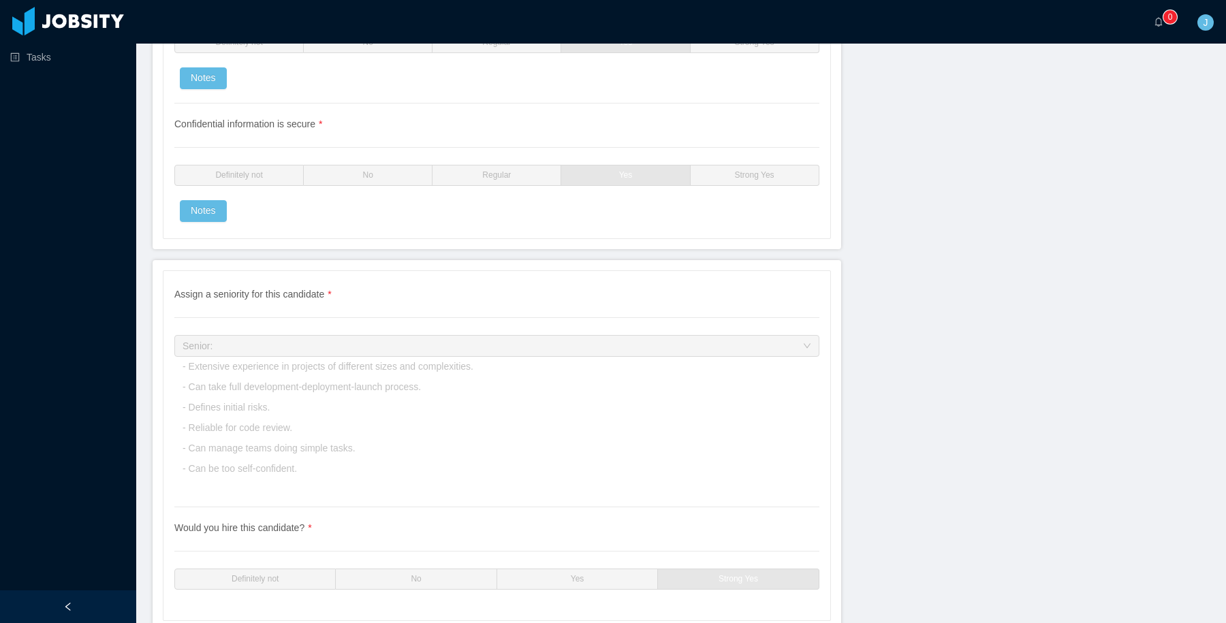
scroll to position [3819, 0]
